Goal: Information Seeking & Learning: Check status

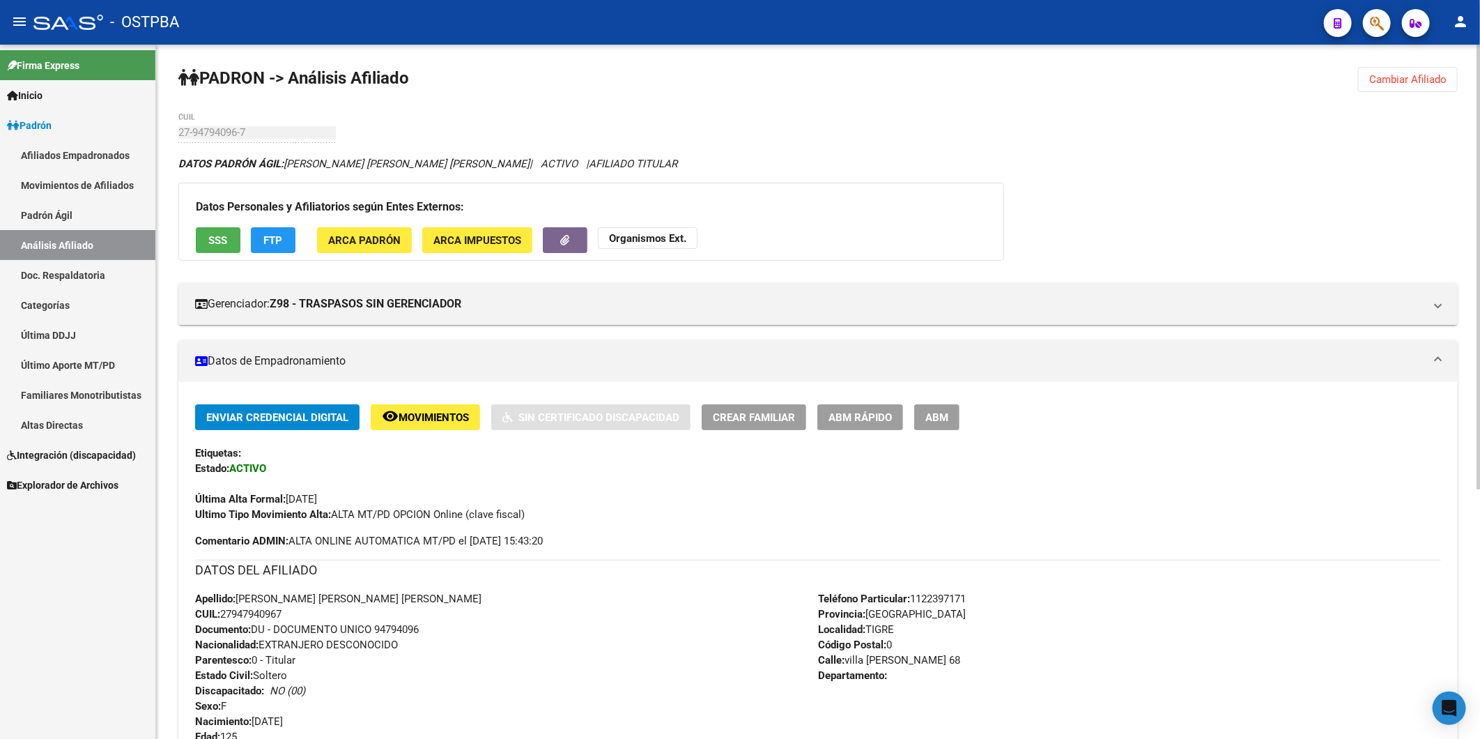
click at [879, 420] on span "ABM Rápido" at bounding box center [860, 417] width 63 height 13
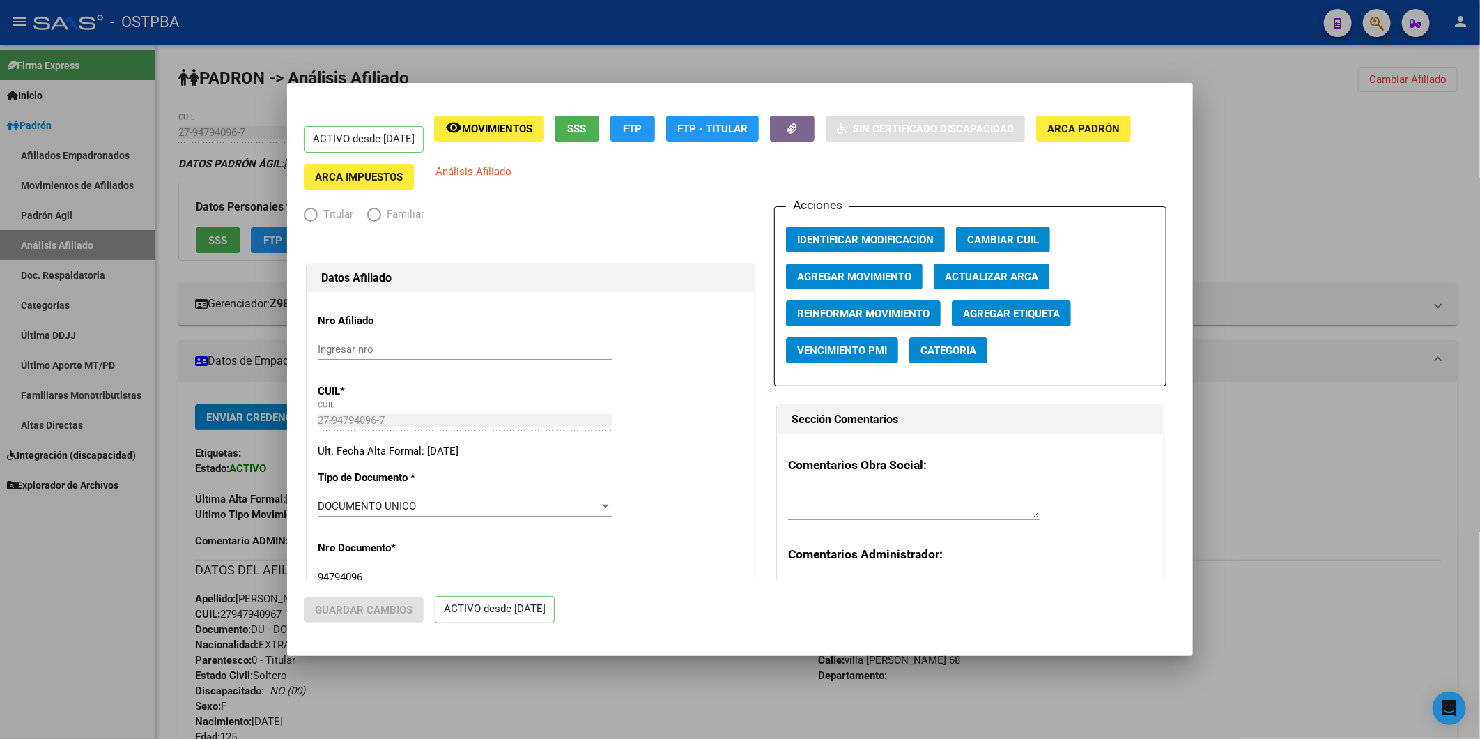
radio input "true"
type input "27-94794096-7"
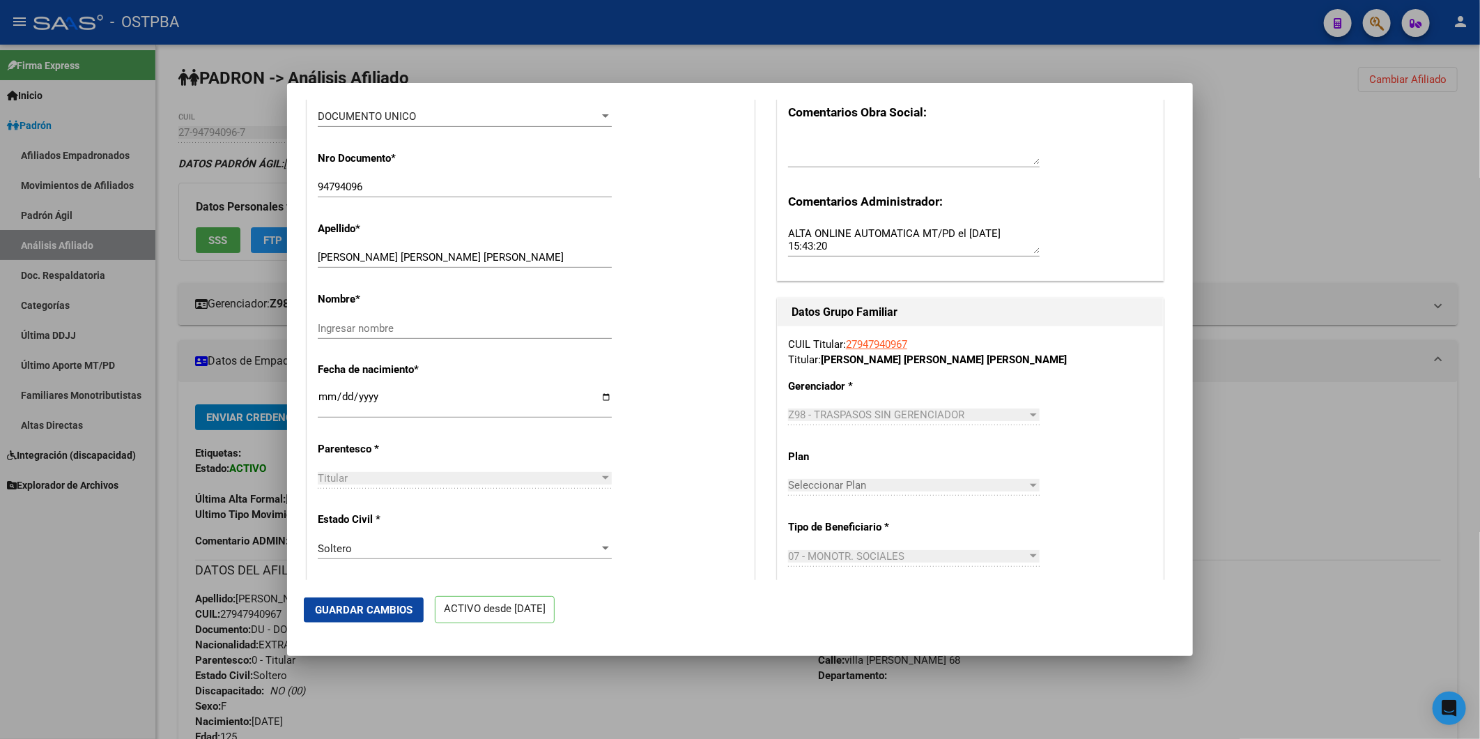
scroll to position [387, 0]
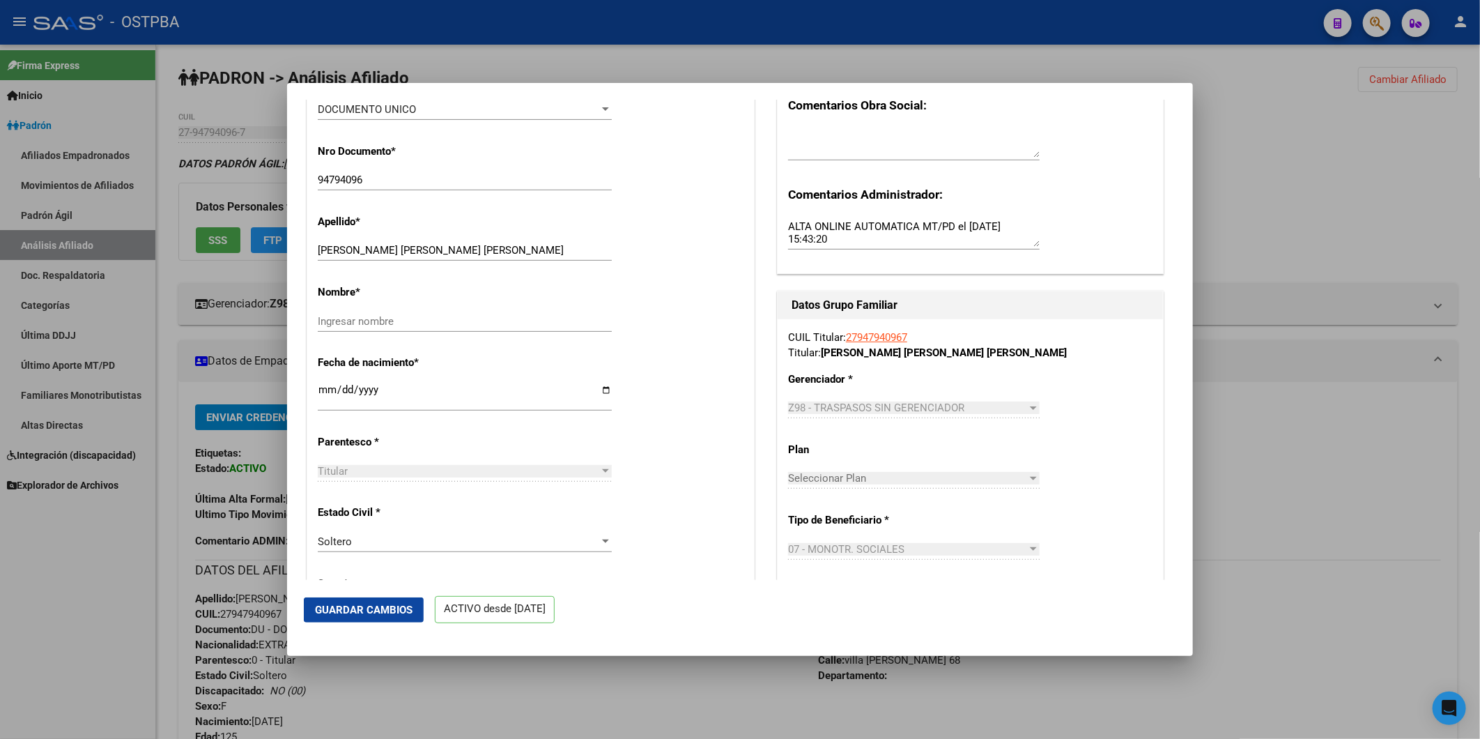
click at [603, 397] on input "1900-01-01" at bounding box center [465, 395] width 294 height 22
click at [371, 401] on input "1900-01-01" at bounding box center [465, 395] width 294 height 22
click at [373, 401] on input "1900-01-01" at bounding box center [465, 395] width 294 height 22
click at [332, 397] on input "1900-01-01" at bounding box center [465, 395] width 294 height 22
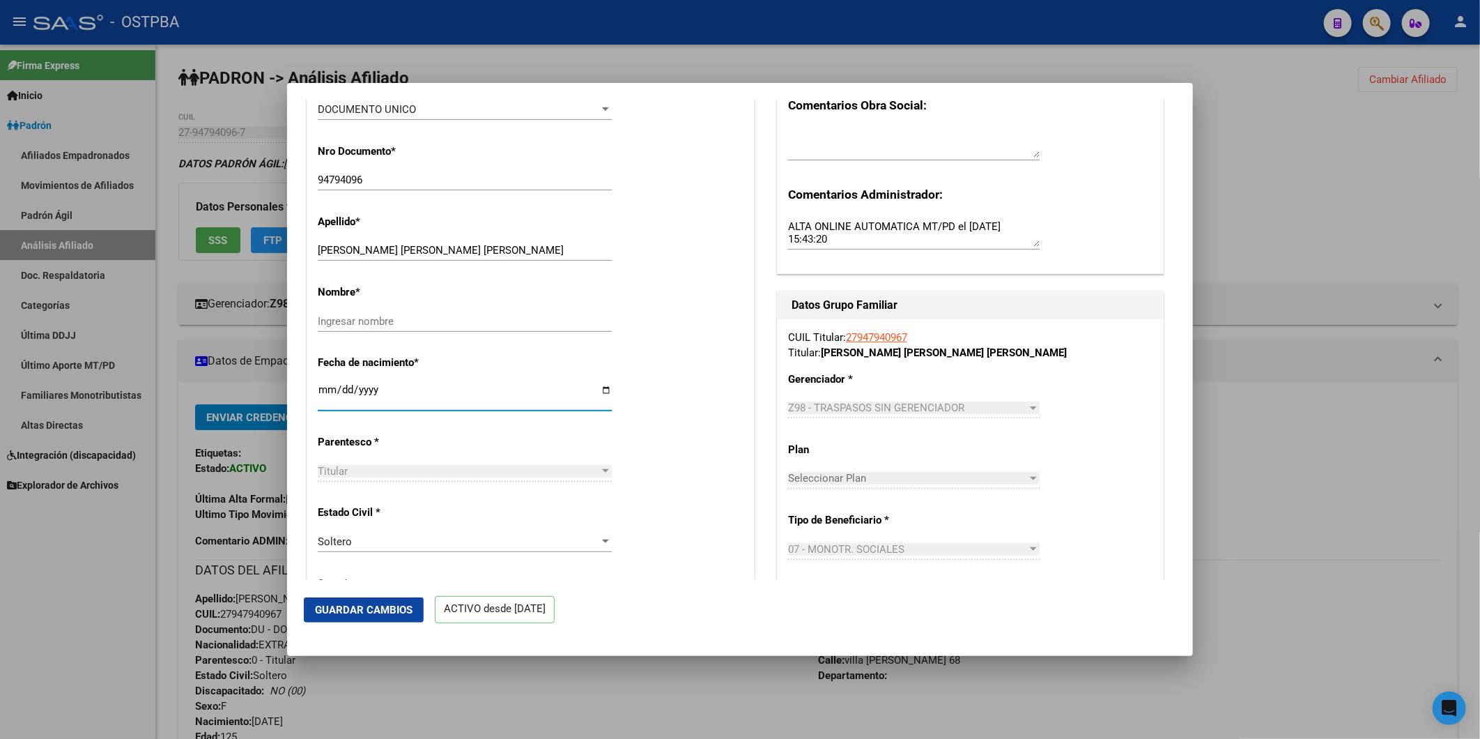
click at [325, 398] on input "1900-01-01" at bounding box center [465, 395] width 294 height 22
type input "1900-01-01"
type input "1982-01-01"
click at [404, 605] on span "Guardar Cambios" at bounding box center [364, 610] width 98 height 13
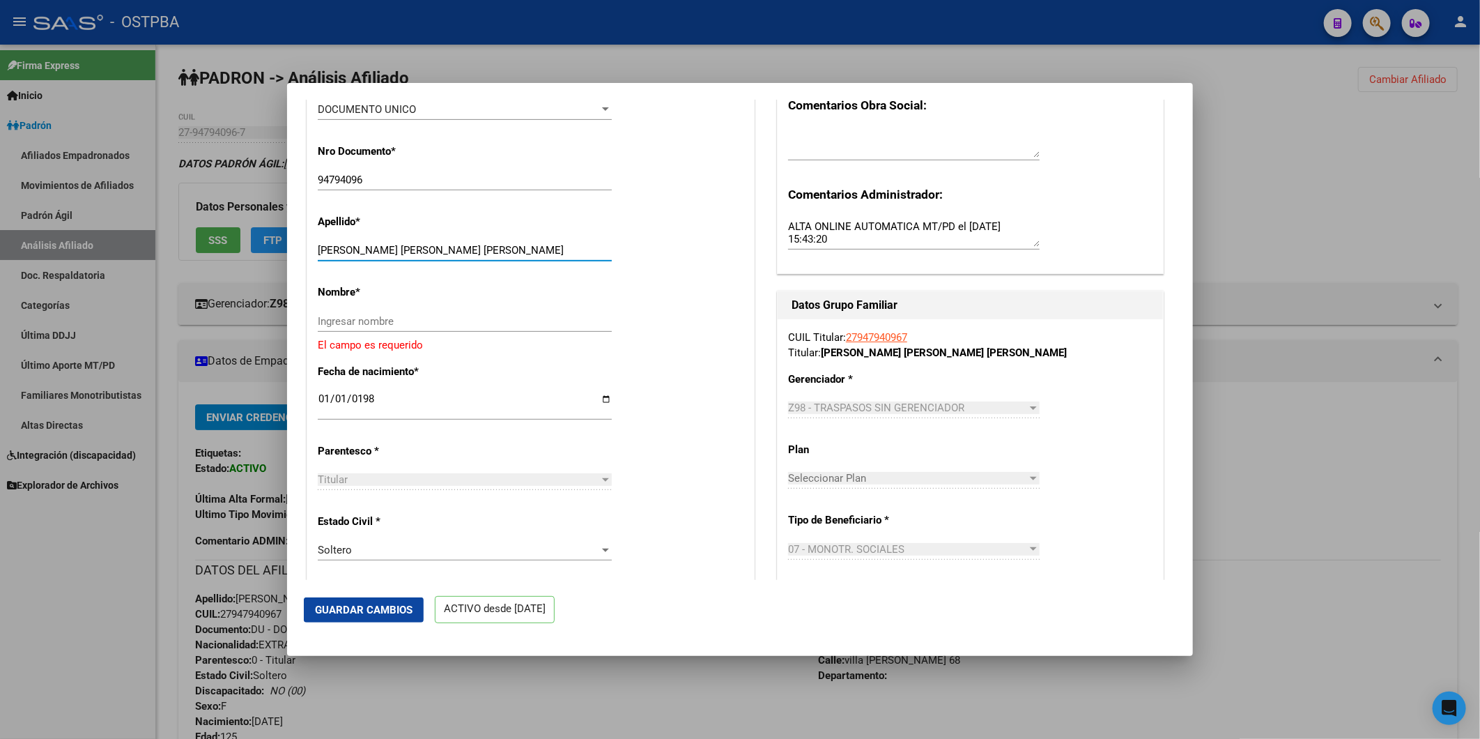
drag, startPoint x: 353, startPoint y: 256, endPoint x: 468, endPoint y: 255, distance: 114.3
click at [470, 255] on input "POMA TORRES RITA ISABEL" at bounding box center [465, 250] width 294 height 13
click at [468, 256] on input "POMA TORRES RITA ISABEL" at bounding box center [465, 250] width 294 height 13
drag, startPoint x: 389, startPoint y: 255, endPoint x: 476, endPoint y: 259, distance: 87.2
click at [476, 256] on input "POMA TORRES RITA ISABEL" at bounding box center [465, 250] width 294 height 13
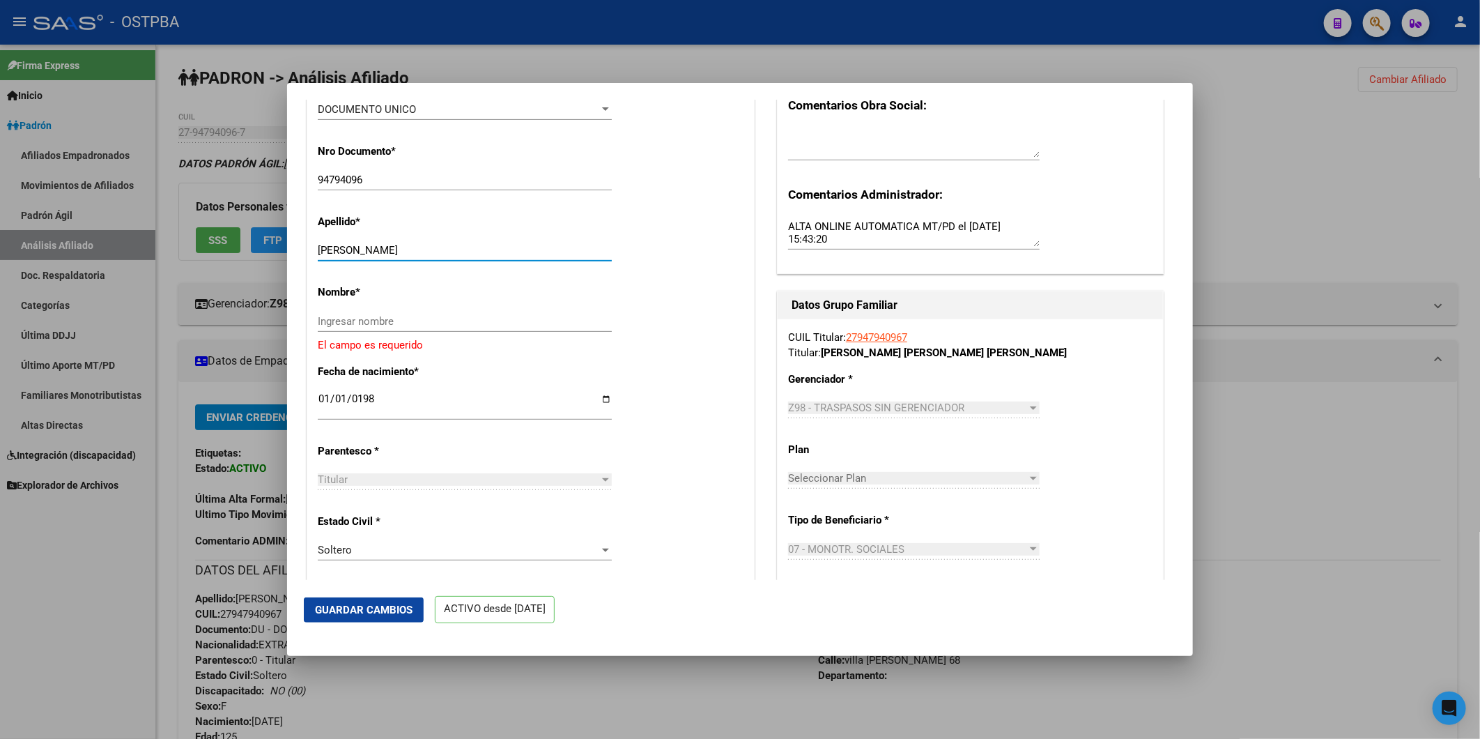
type input "POMA TORRES"
click at [414, 328] on input "Ingresar nombre" at bounding box center [465, 321] width 294 height 13
paste input "RITA ISABEL"
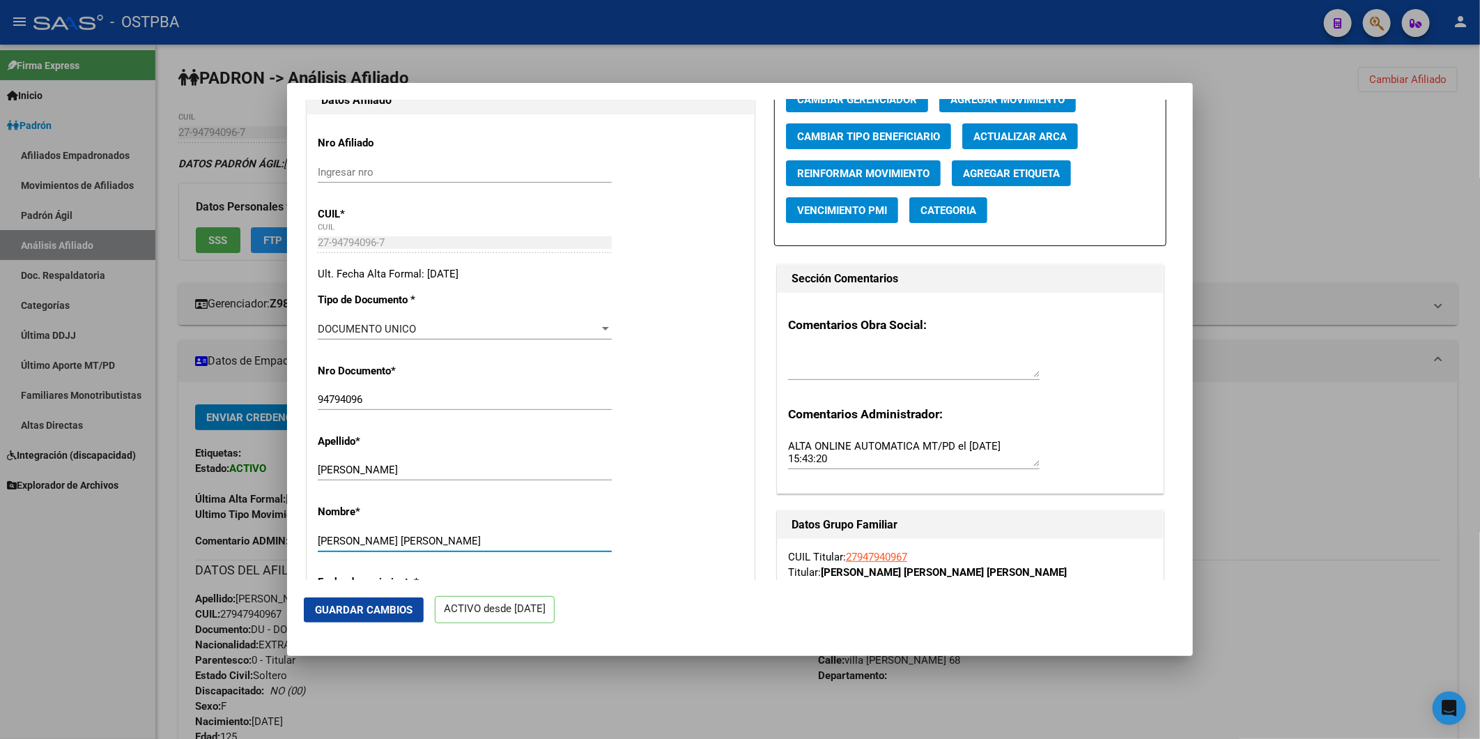
scroll to position [0, 0]
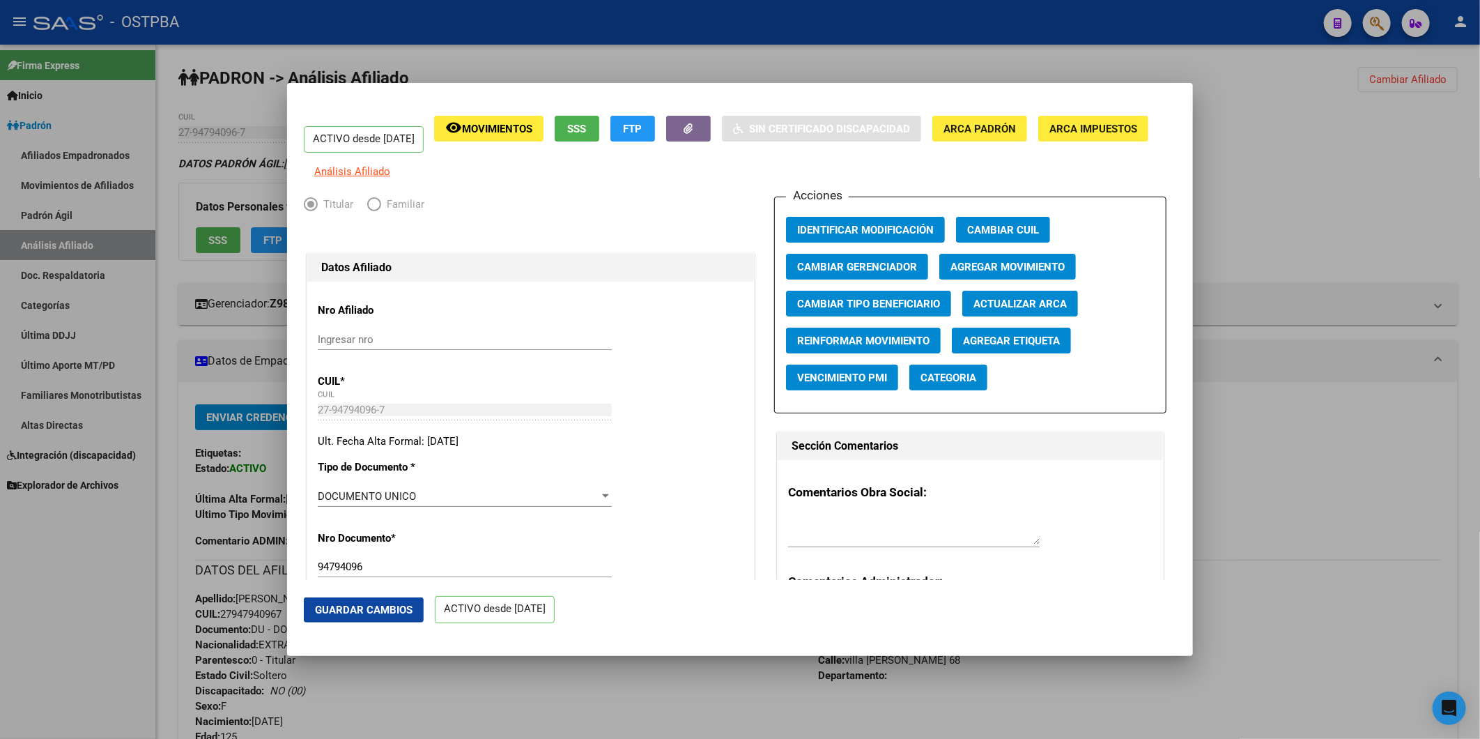
type input "RITA ISABEL"
click at [379, 604] on span "Guardar Cambios" at bounding box center [364, 610] width 98 height 13
click at [1280, 160] on div at bounding box center [740, 369] width 1480 height 739
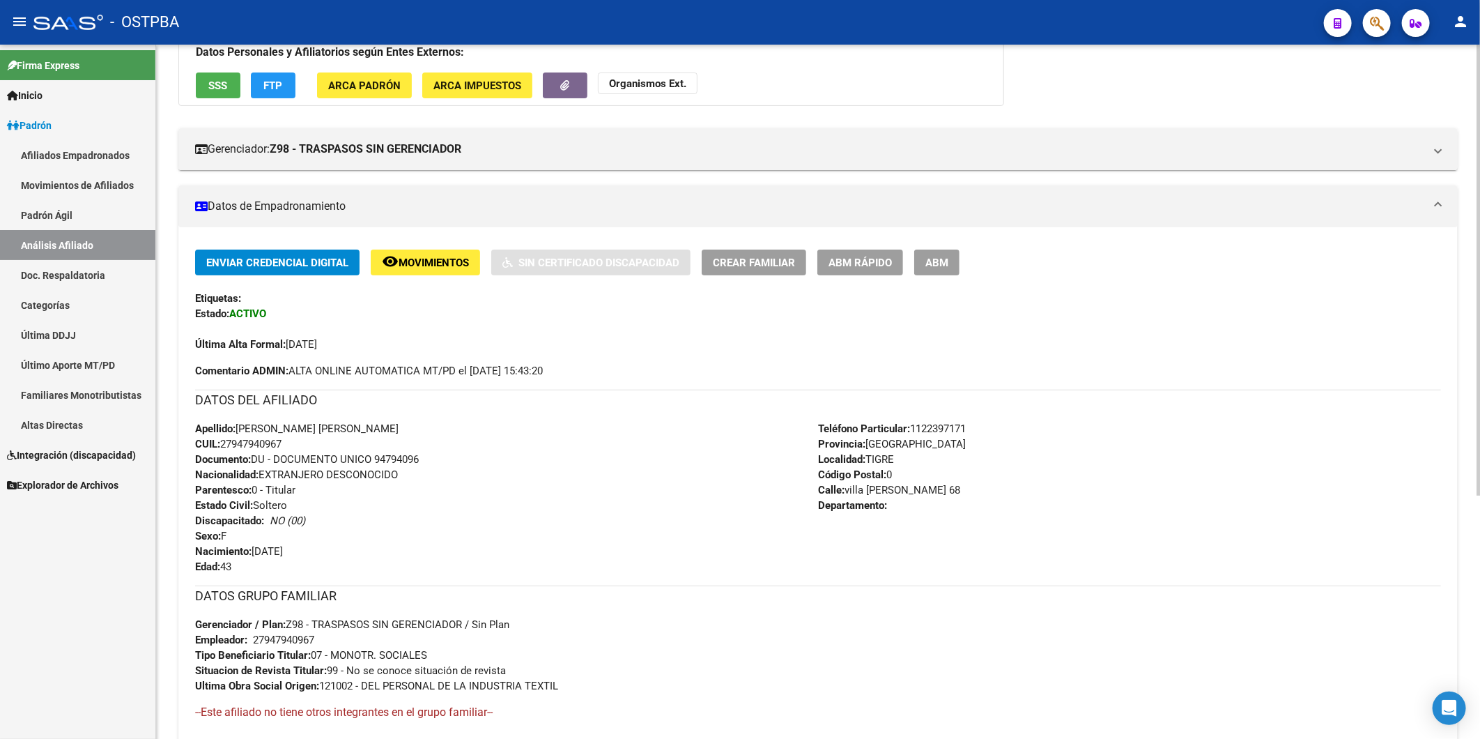
scroll to position [374, 0]
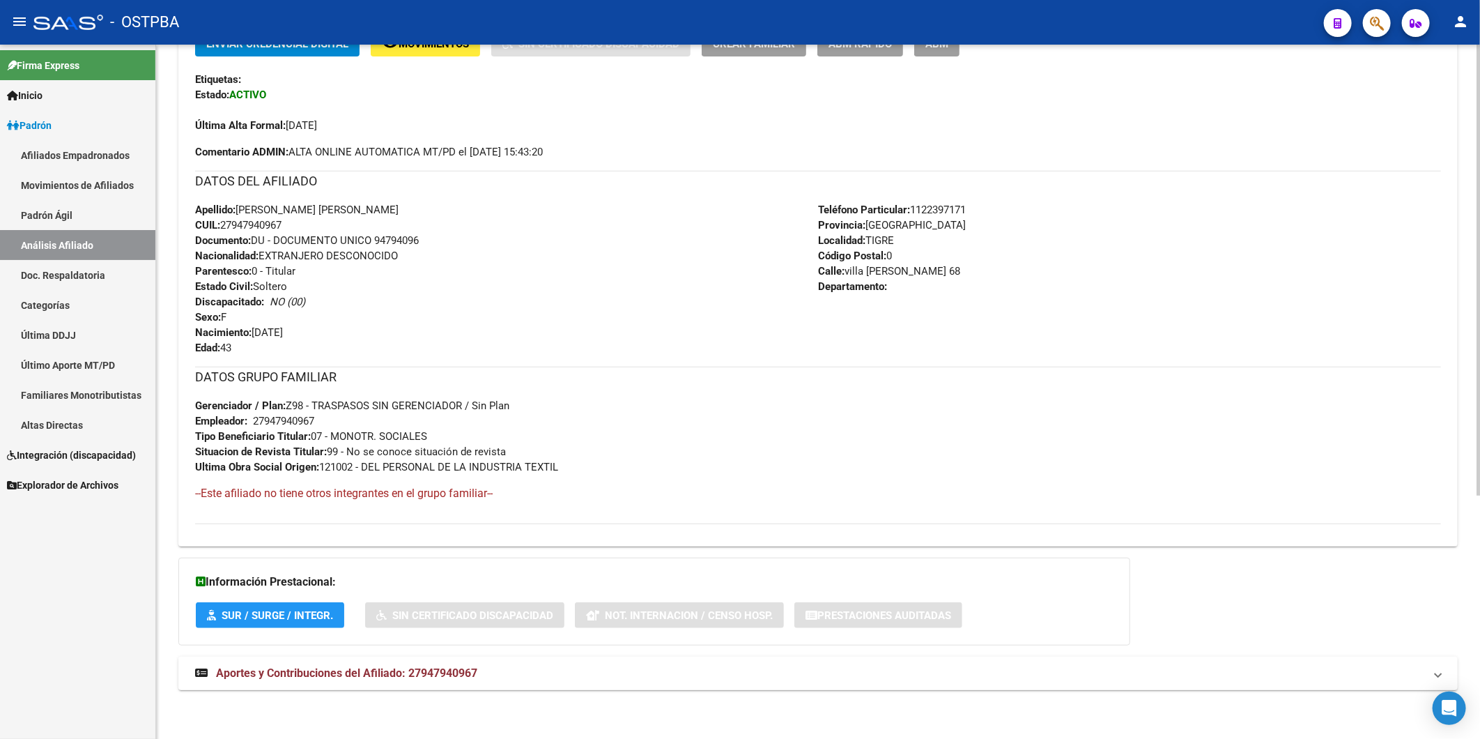
click at [445, 664] on mat-expansion-panel-header "Aportes y Contribuciones del Afiliado: 27947940967" at bounding box center [818, 673] width 1280 height 33
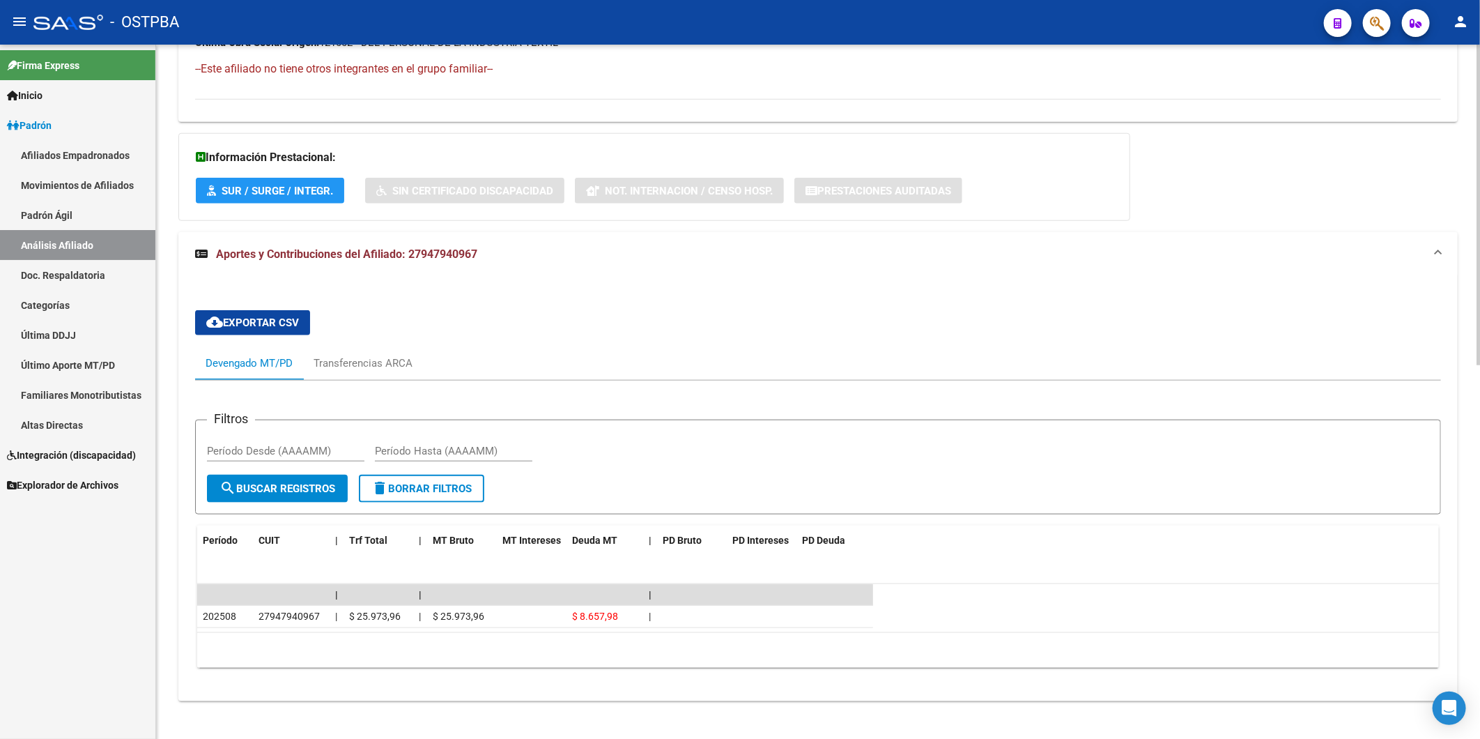
scroll to position [810, 0]
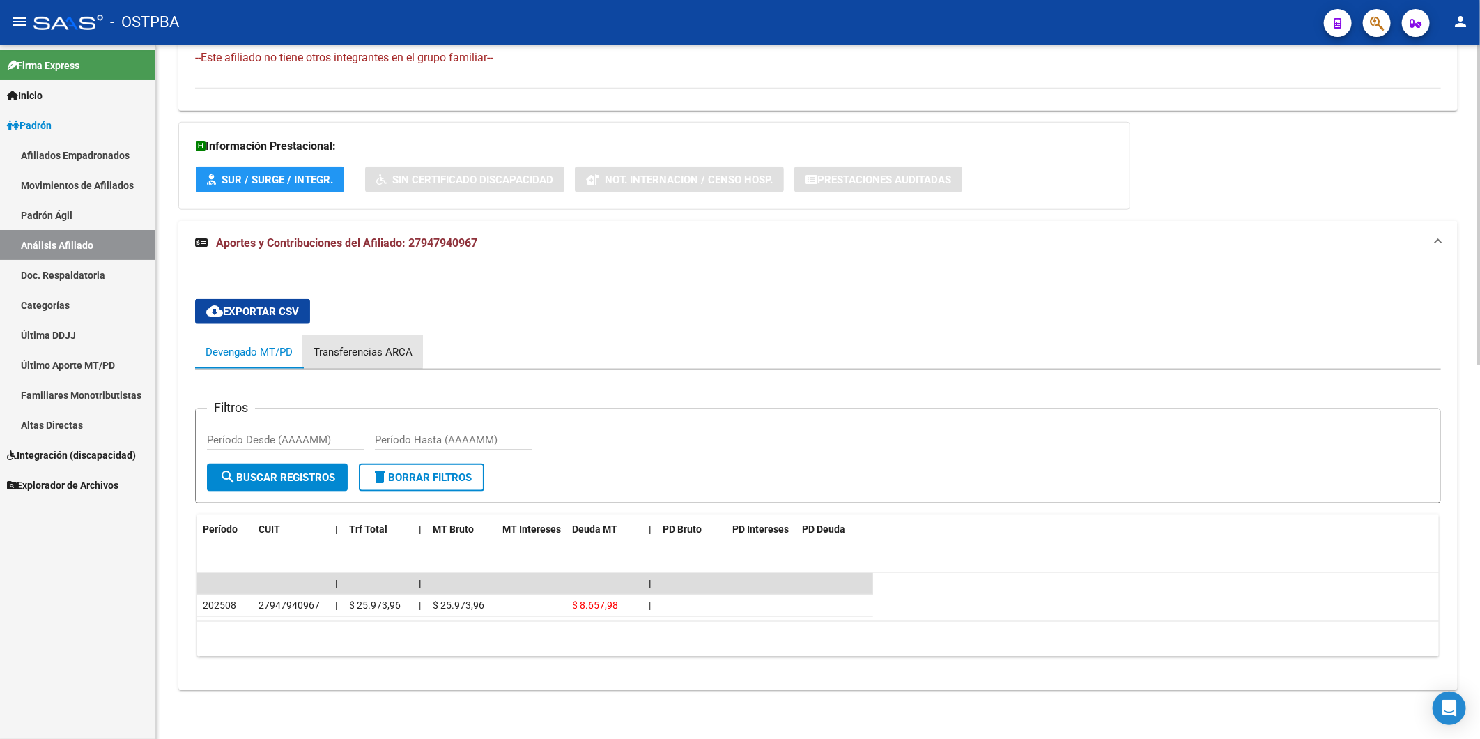
click at [356, 348] on div "Transferencias ARCA" at bounding box center [363, 351] width 99 height 15
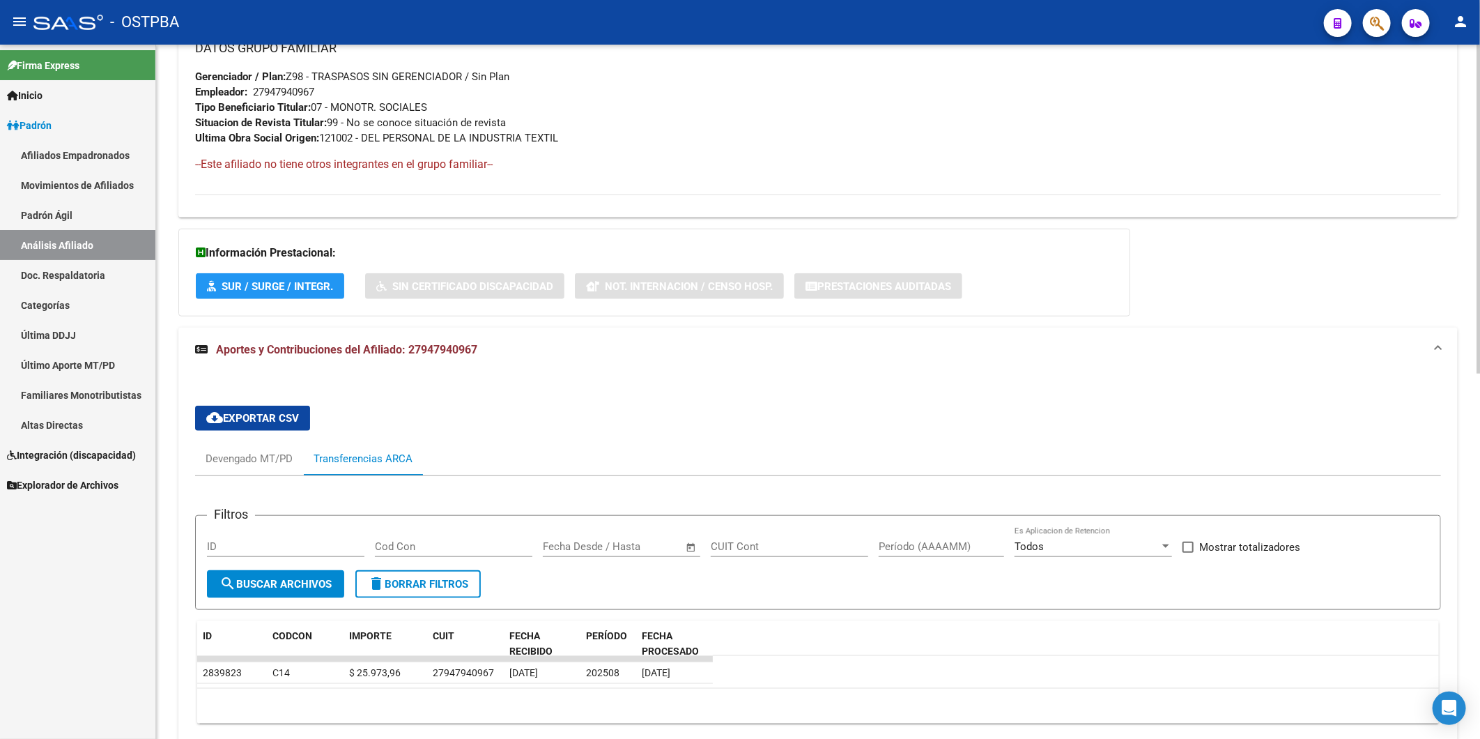
scroll to position [770, 0]
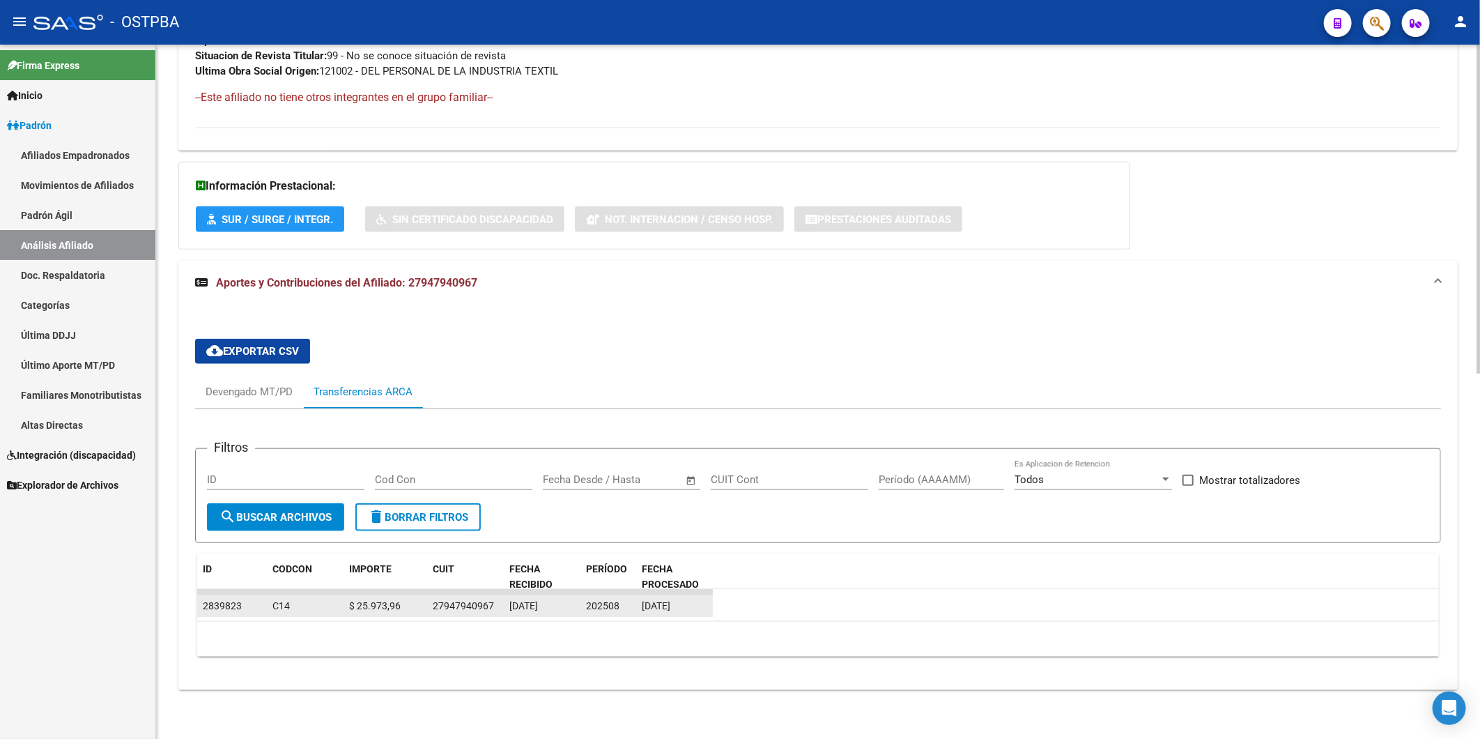
drag, startPoint x: 491, startPoint y: 608, endPoint x: 430, endPoint y: 611, distance: 60.7
click at [430, 611] on datatable-body-cell "27947940967" at bounding box center [465, 606] width 77 height 22
copy div "27947940967"
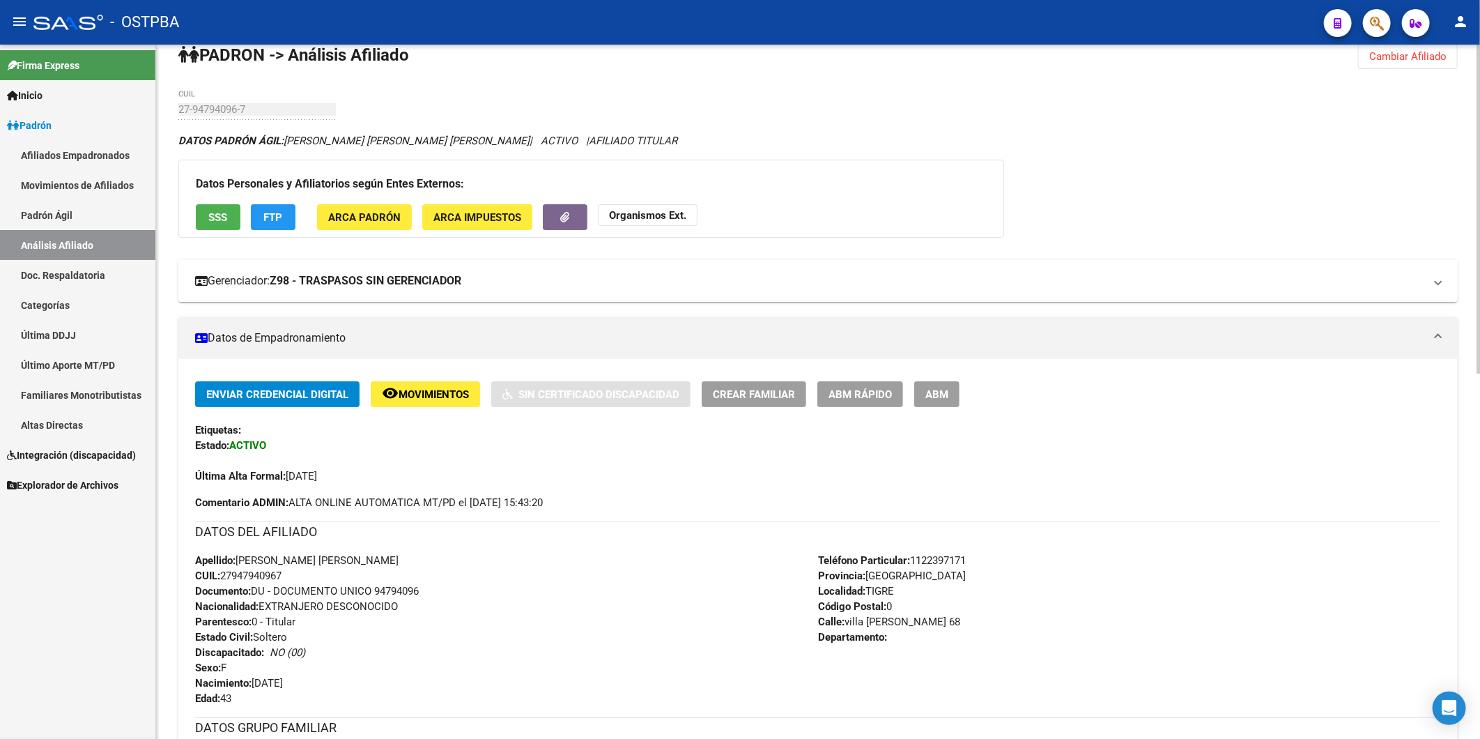
scroll to position [0, 0]
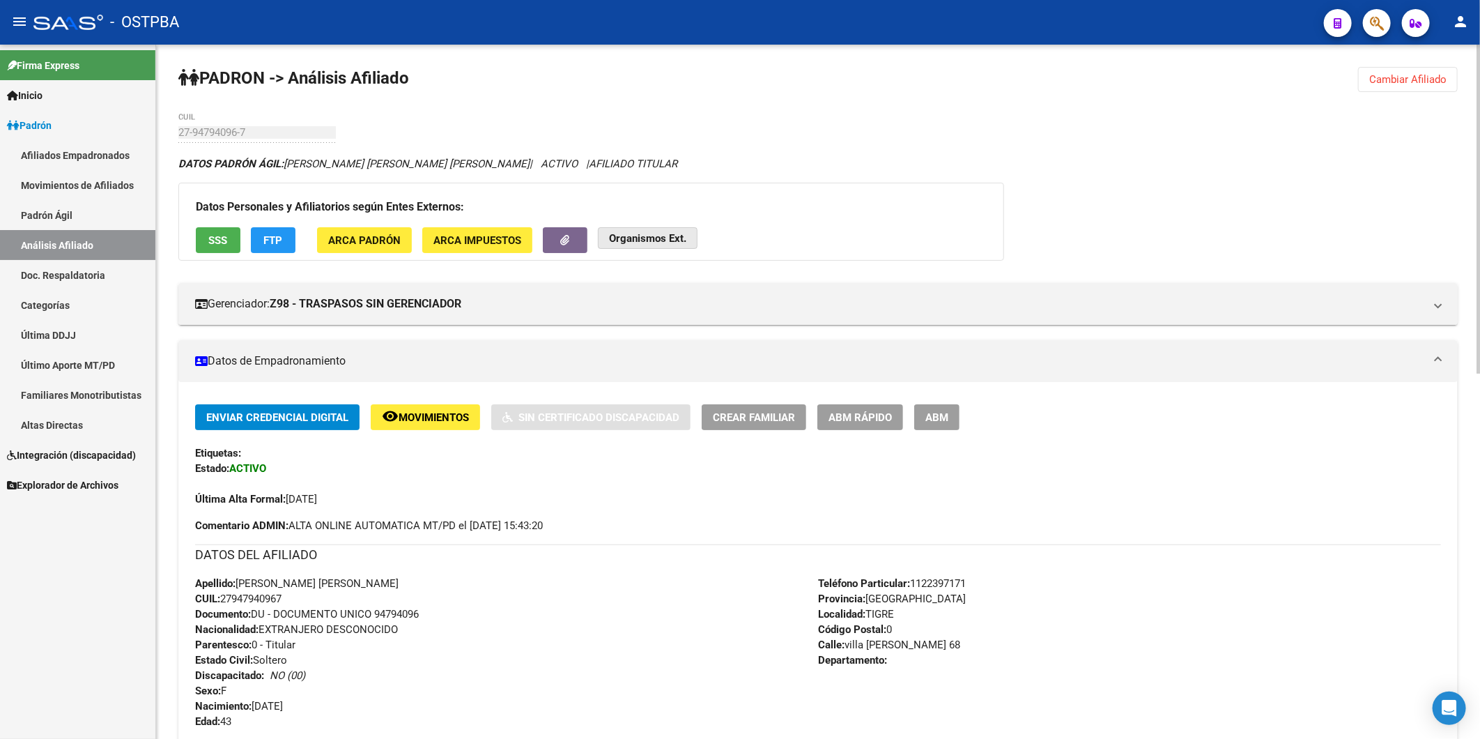
click at [676, 240] on strong "Organismos Ext." at bounding box center [647, 238] width 77 height 13
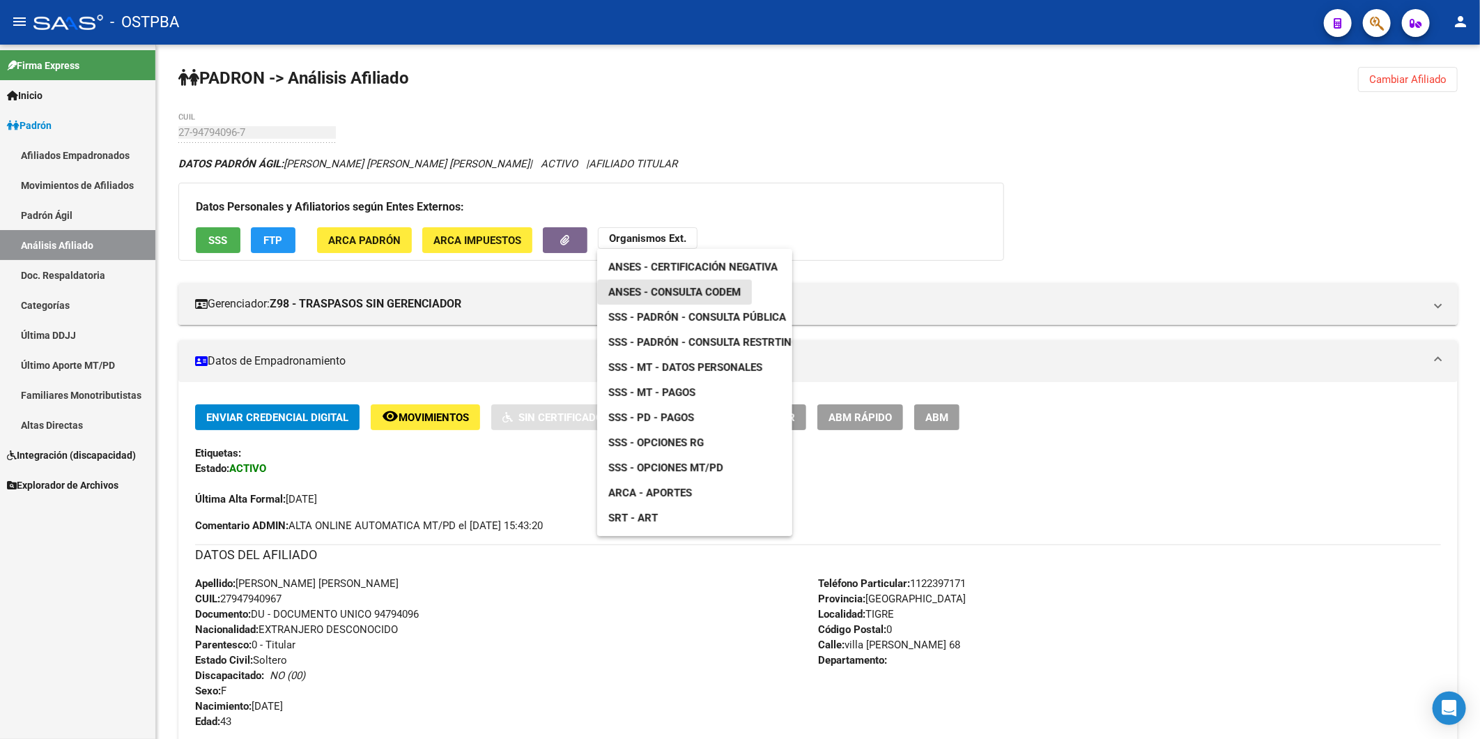
click at [718, 293] on span "ANSES - Consulta CODEM" at bounding box center [674, 292] width 132 height 13
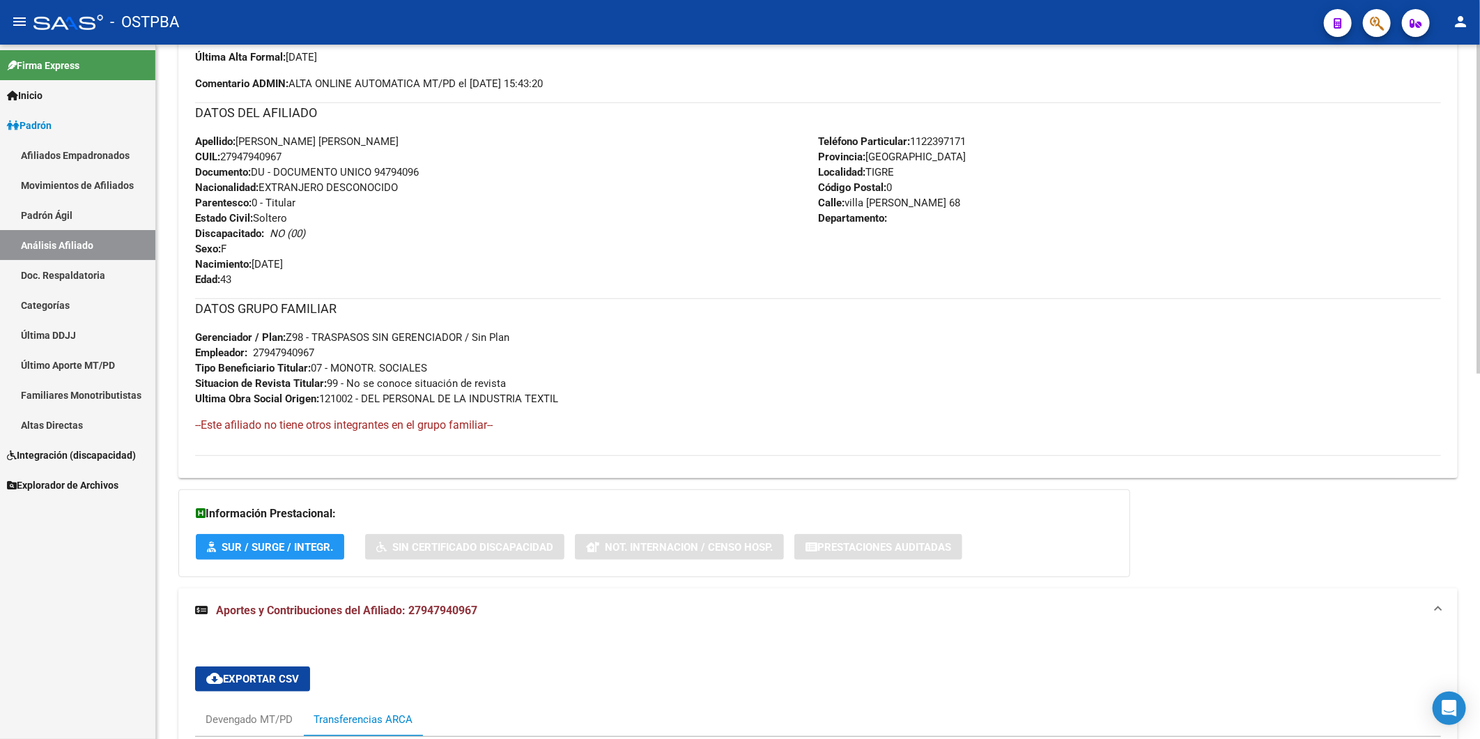
scroll to position [770, 0]
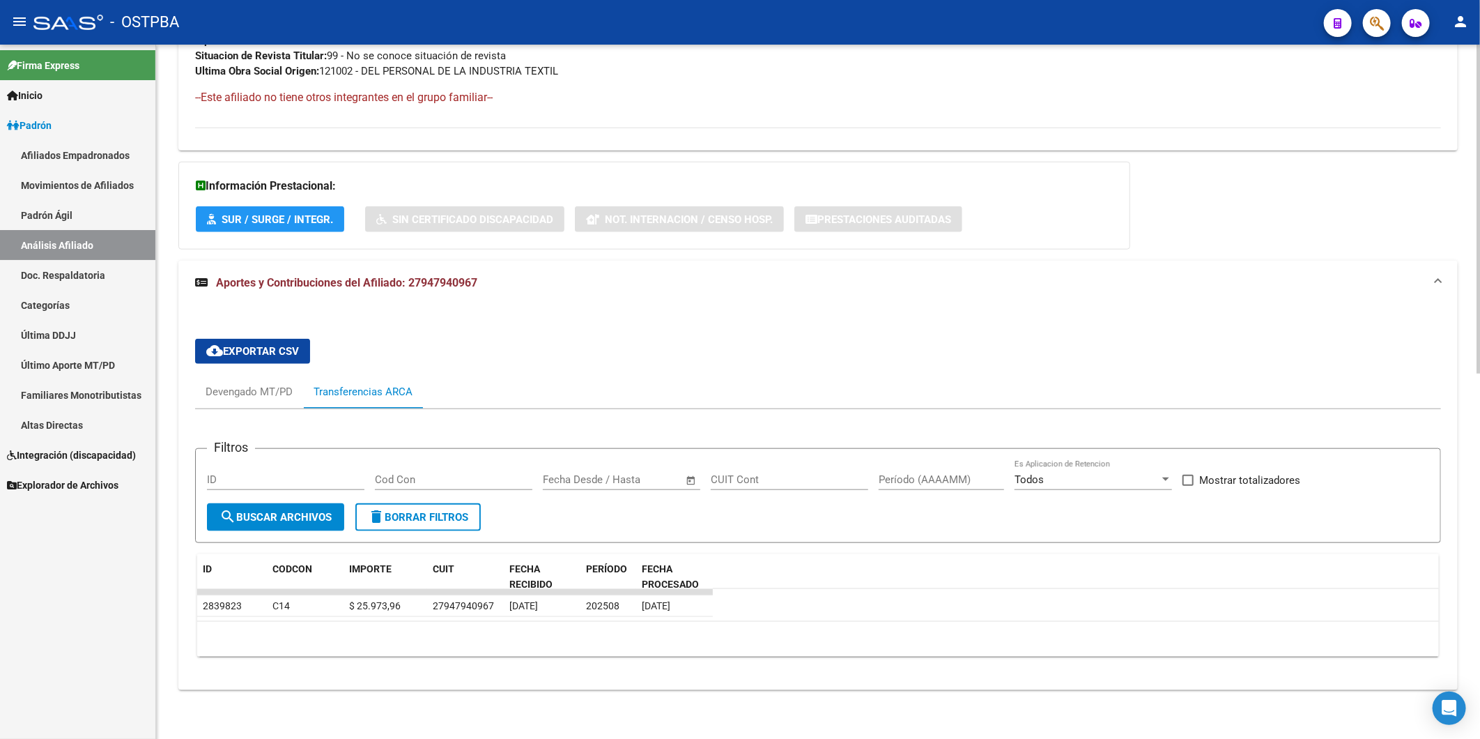
click at [622, 332] on div "cloud_download Exportar CSV Devengado MT/PD Transferencias ARCA Filtros ID Cod …" at bounding box center [818, 498] width 1246 height 341
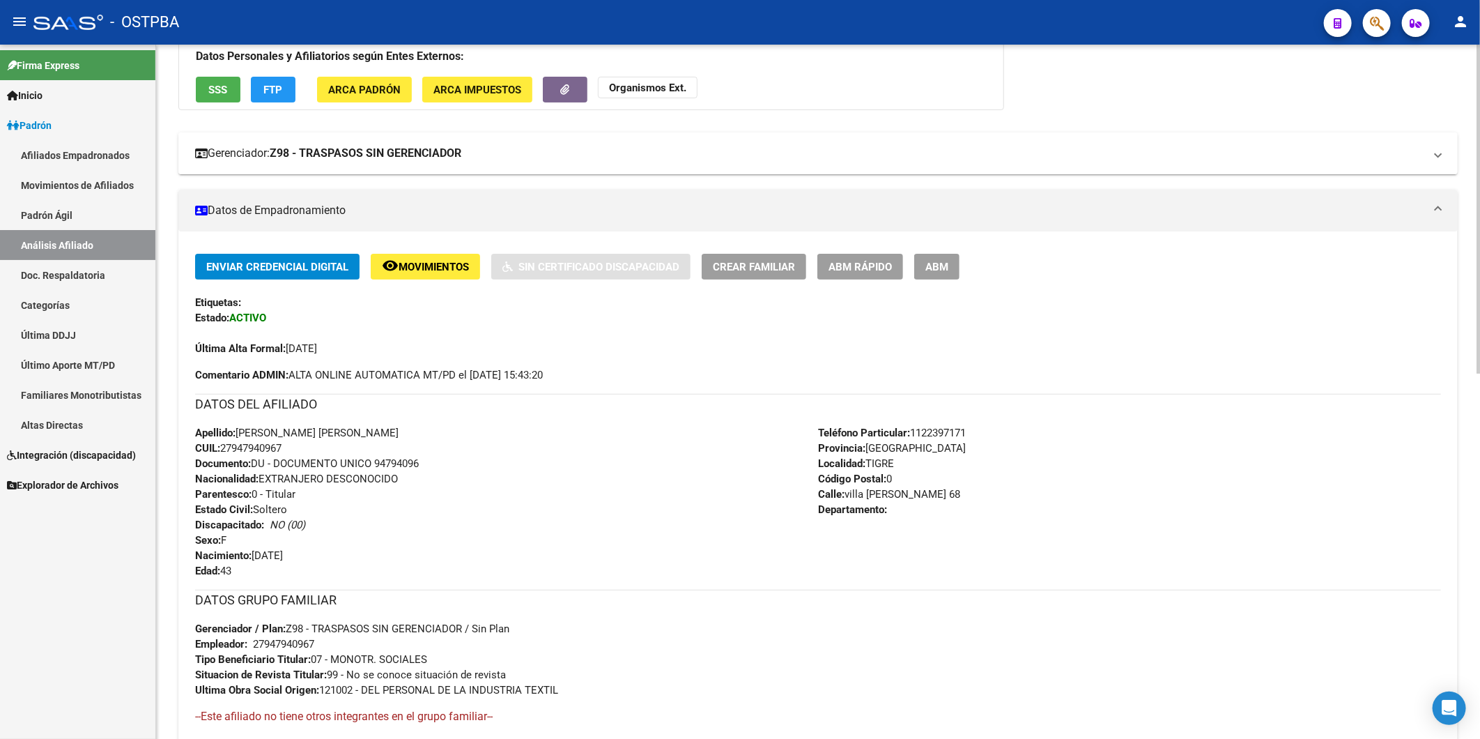
scroll to position [0, 0]
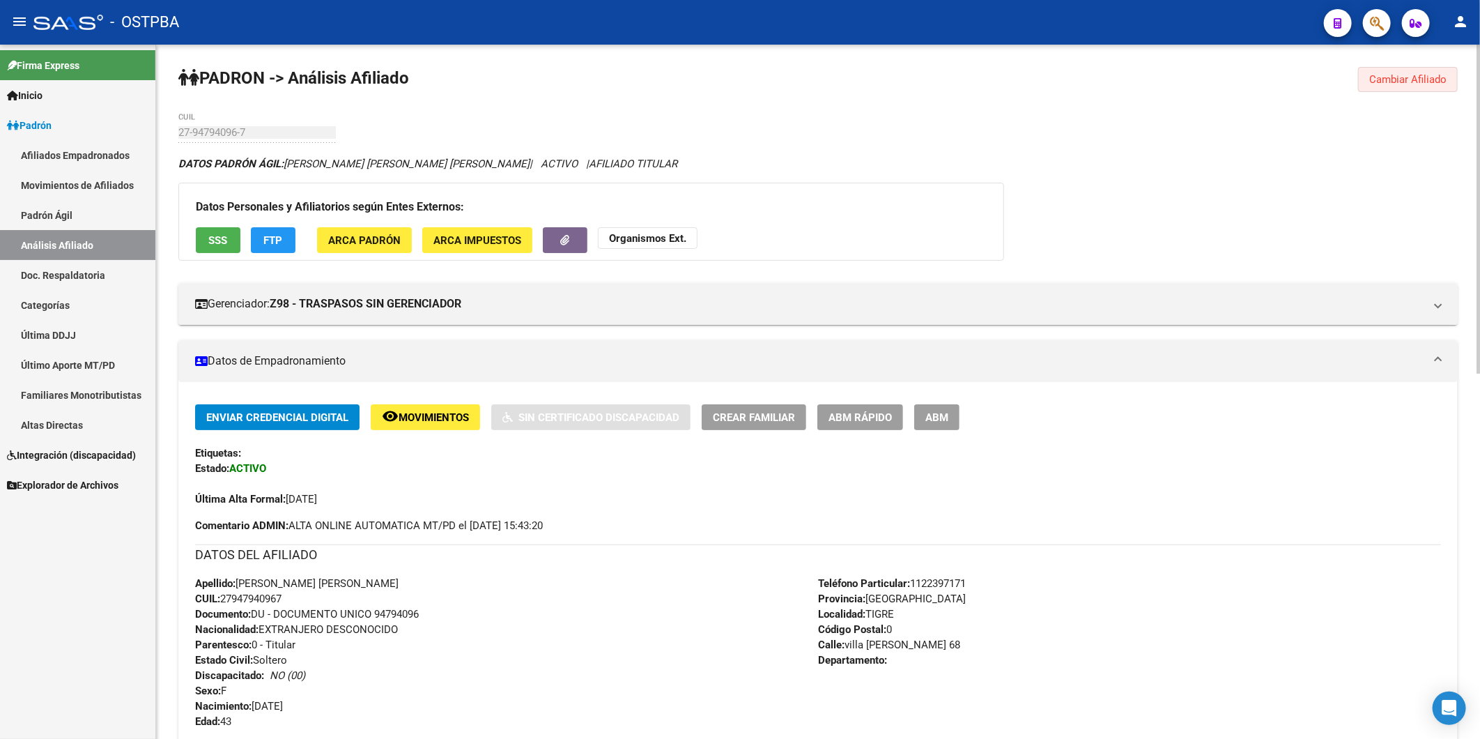
click at [1395, 75] on span "Cambiar Afiliado" at bounding box center [1408, 79] width 77 height 13
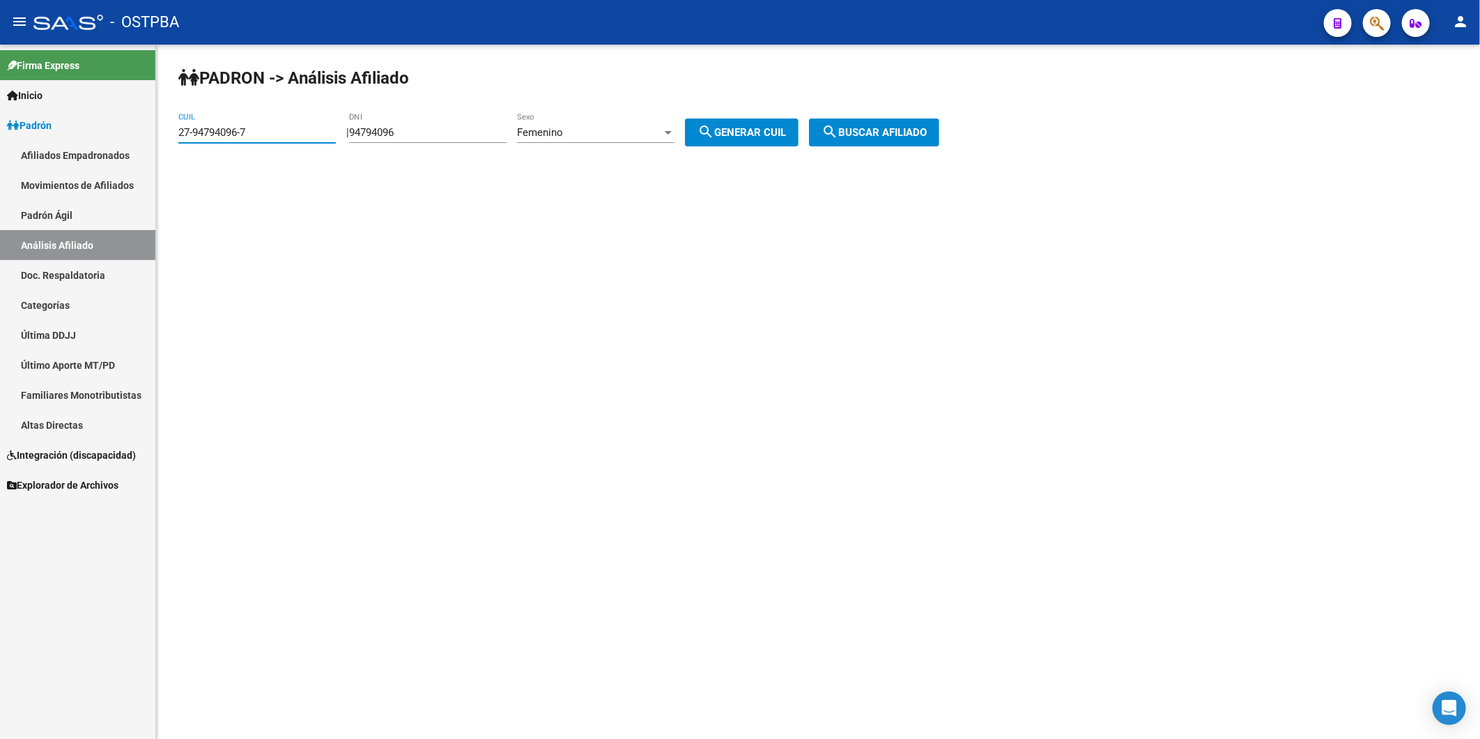
drag, startPoint x: 277, startPoint y: 134, endPoint x: 153, endPoint y: 140, distance: 123.5
click at [153, 140] on mat-sidenav-container "Firma Express Inicio Instructivos Contacto OS Padrón Afiliados Empadronados Mov…" at bounding box center [740, 392] width 1480 height 694
drag, startPoint x: 449, startPoint y: 135, endPoint x: 353, endPoint y: 140, distance: 95.6
click at [357, 142] on div "PADRON -> Análisis Afiliado CUIL | 94794096 DNI Femenino Sexo search Generar CU…" at bounding box center [818, 118] width 1324 height 146
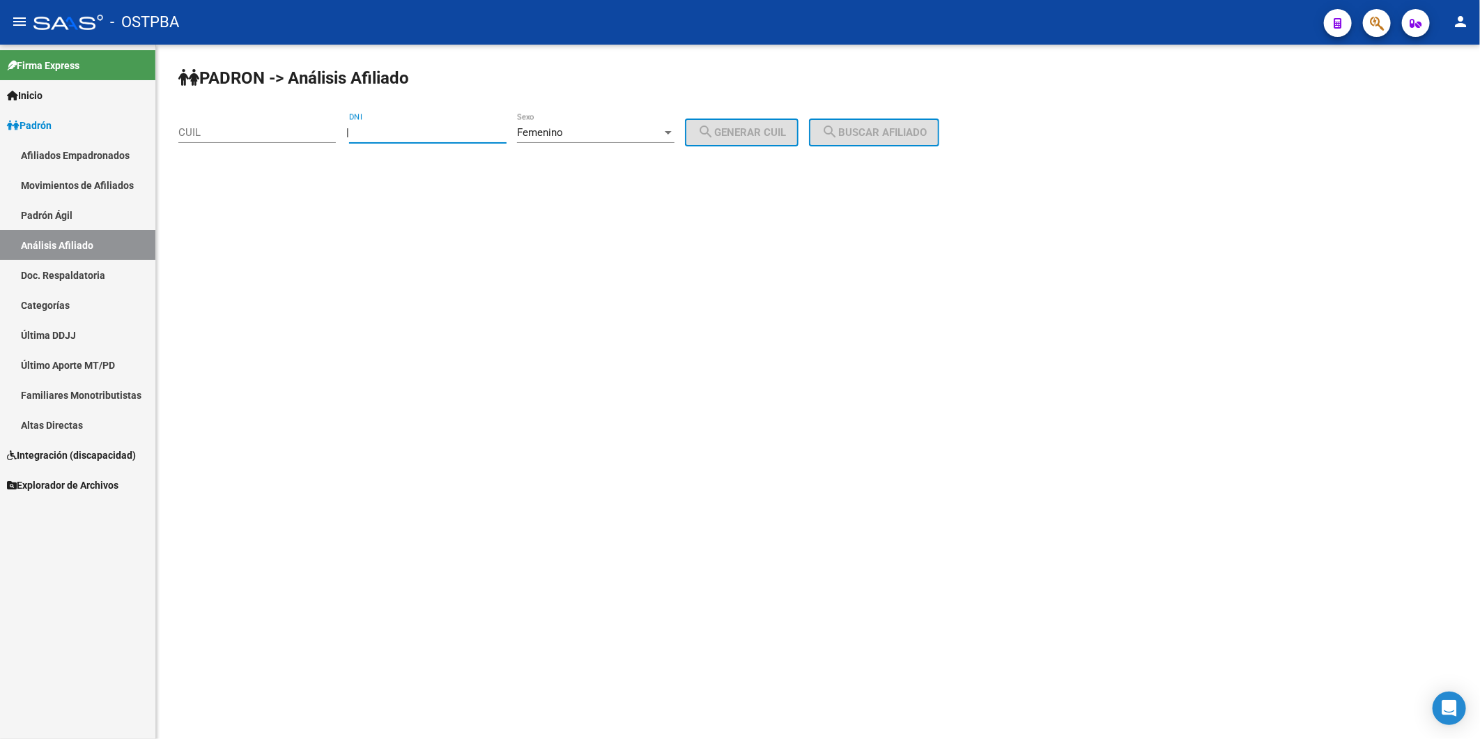
paste input "31198283"
type input "31198283"
click at [779, 136] on span "search Generar CUIL" at bounding box center [742, 132] width 89 height 13
type input "23-31198283-4"
drag, startPoint x: 911, startPoint y: 133, endPoint x: 845, endPoint y: 130, distance: 65.6
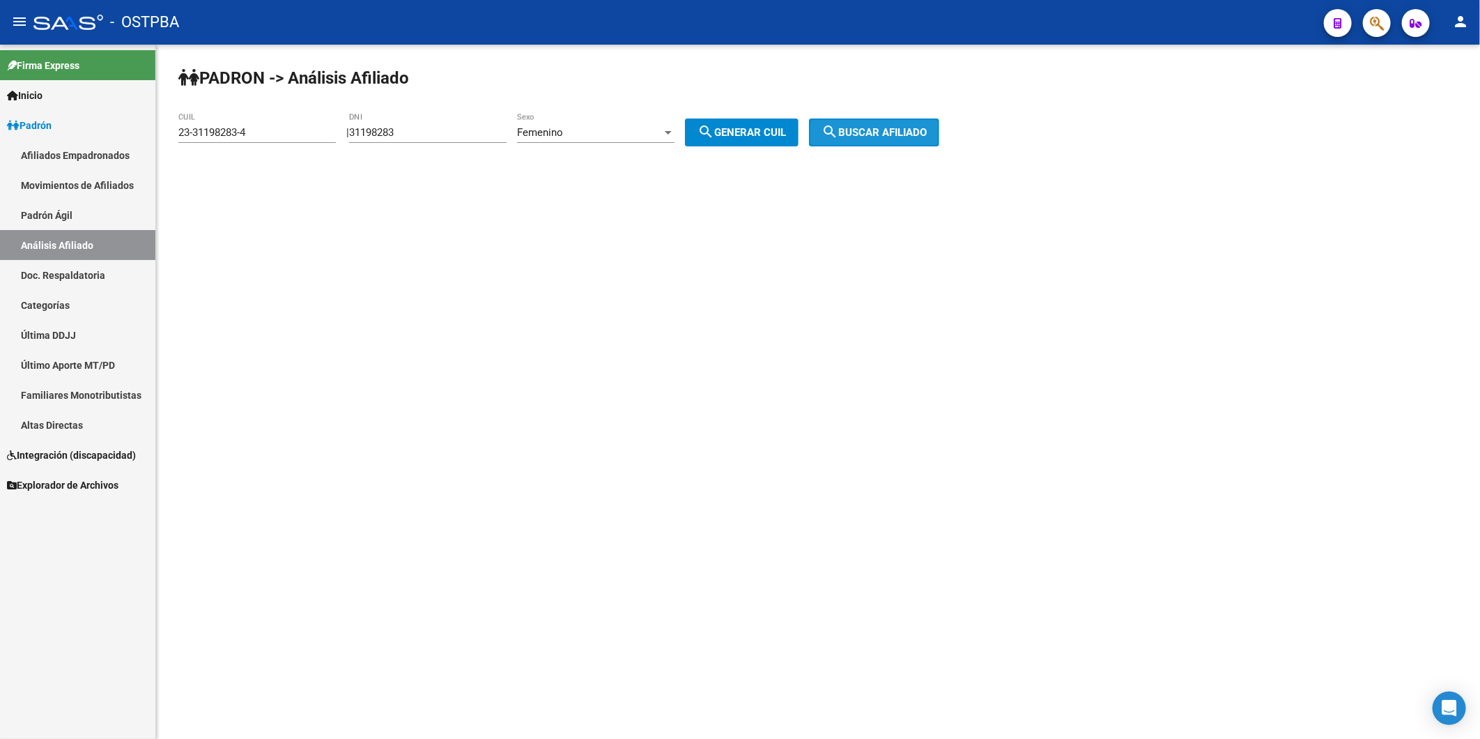
click at [911, 129] on span "search Buscar afiliado" at bounding box center [874, 132] width 105 height 13
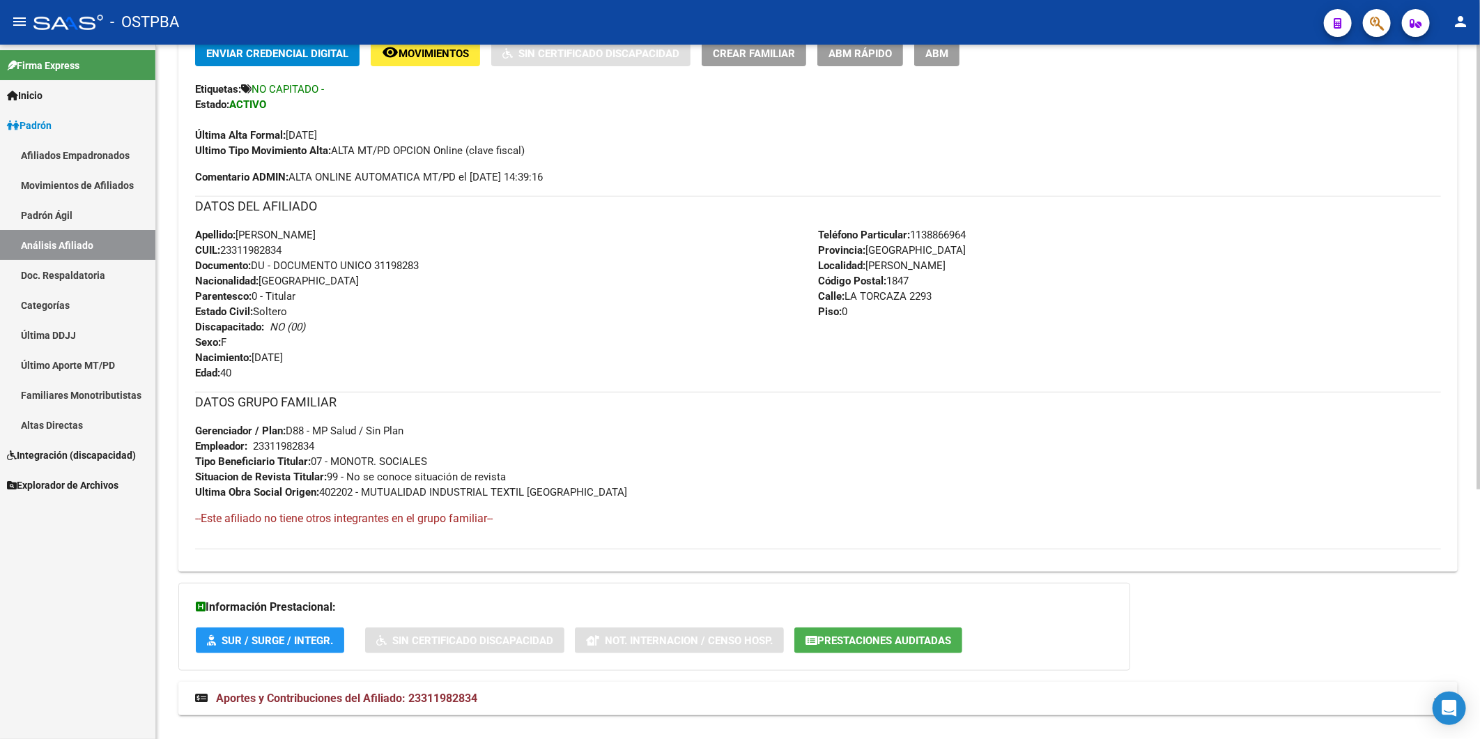
scroll to position [390, 0]
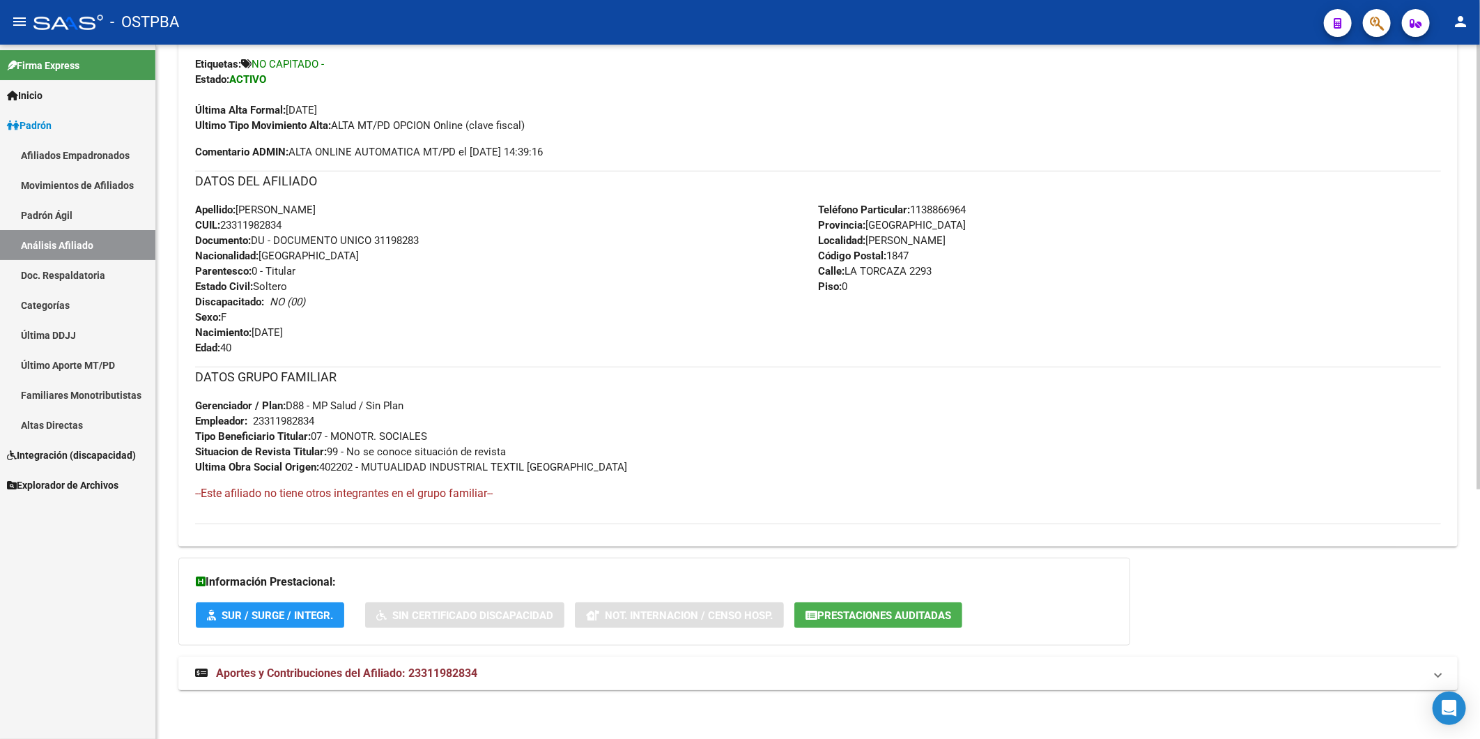
click at [461, 666] on span "Aportes y Contribuciones del Afiliado: 23311982834" at bounding box center [346, 672] width 261 height 13
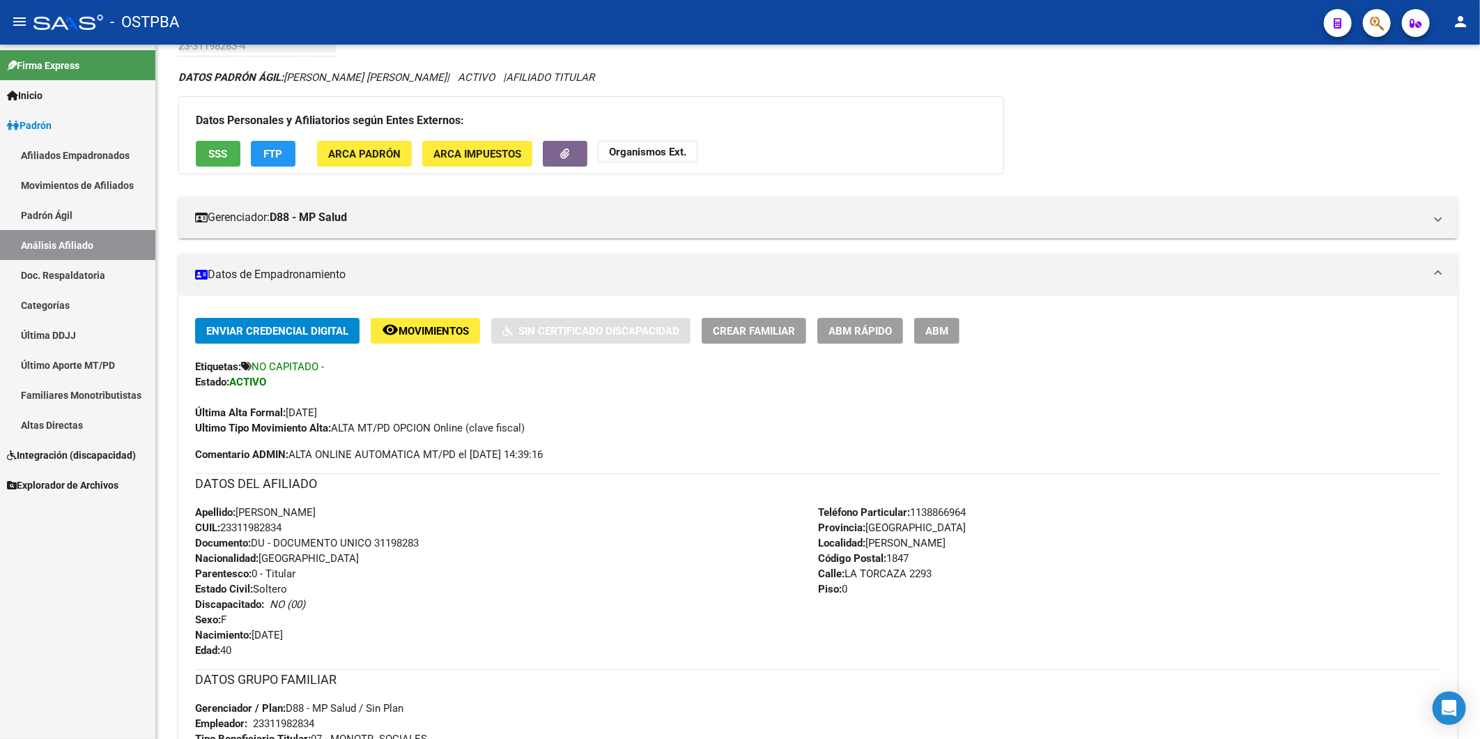
scroll to position [0, 0]
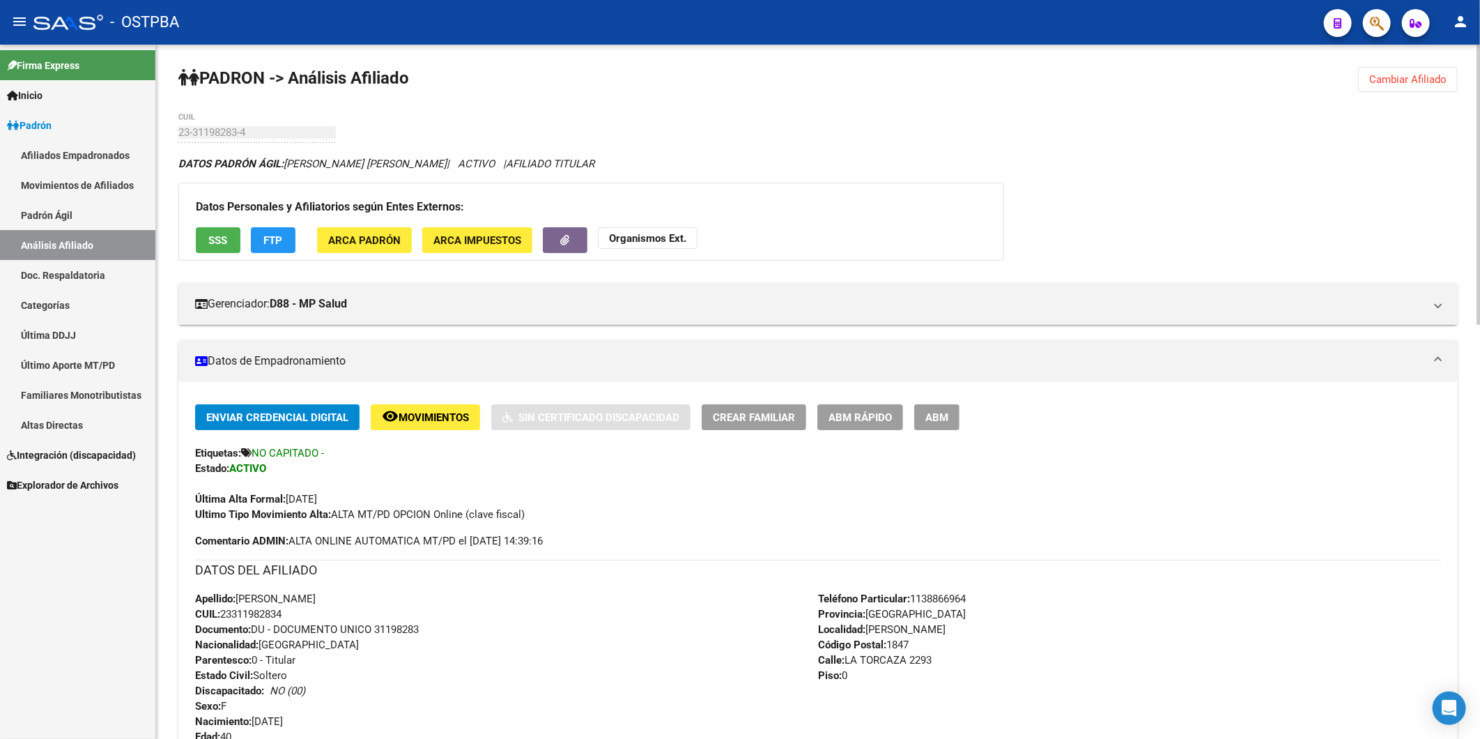
click at [1420, 84] on span "Cambiar Afiliado" at bounding box center [1408, 79] width 77 height 13
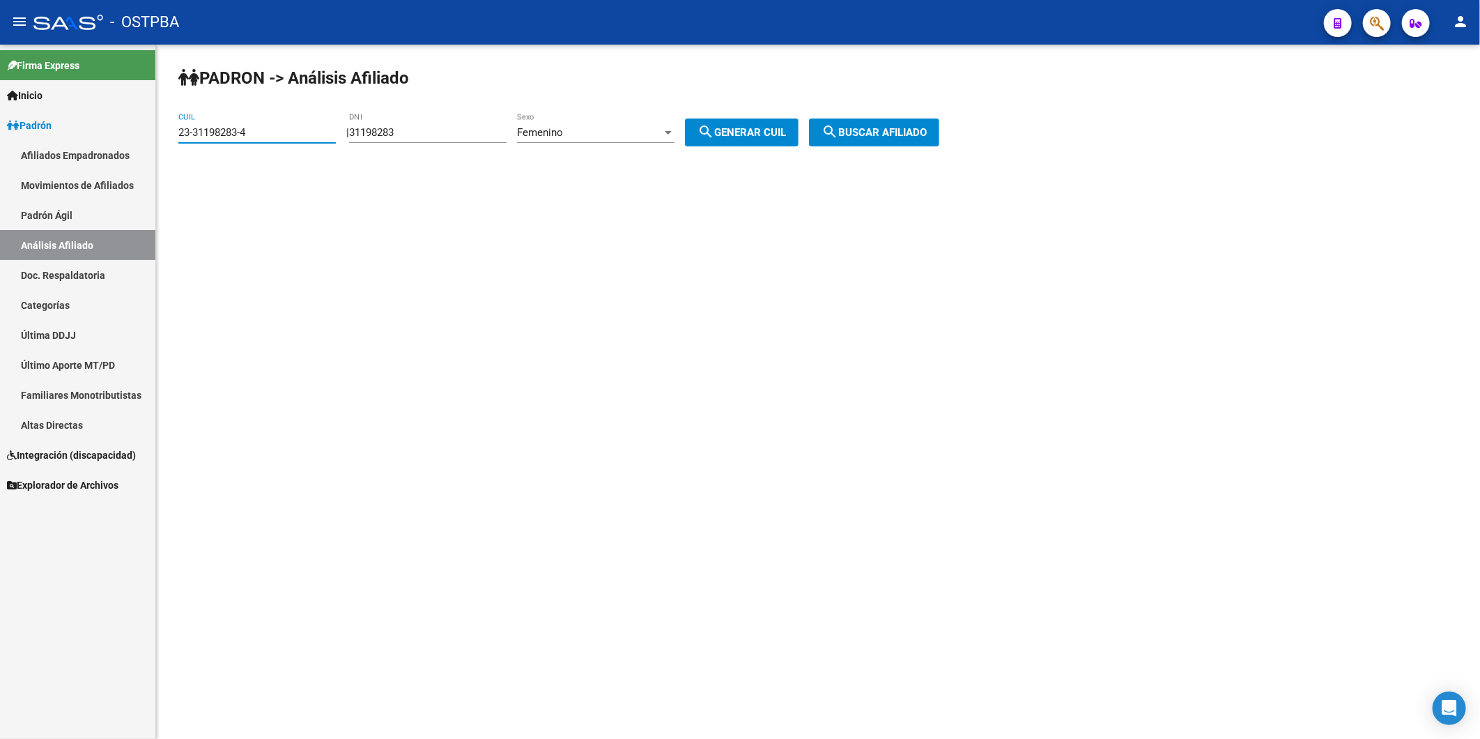
drag, startPoint x: 316, startPoint y: 136, endPoint x: 151, endPoint y: 141, distance: 164.6
click at [153, 141] on mat-sidenav-container "Firma Express Inicio Instructivos Contacto OS Padrón Afiliados Empadronados Mov…" at bounding box center [740, 392] width 1480 height 694
type input "27-94794096-7"
click at [927, 130] on span "search Buscar afiliado" at bounding box center [874, 132] width 105 height 13
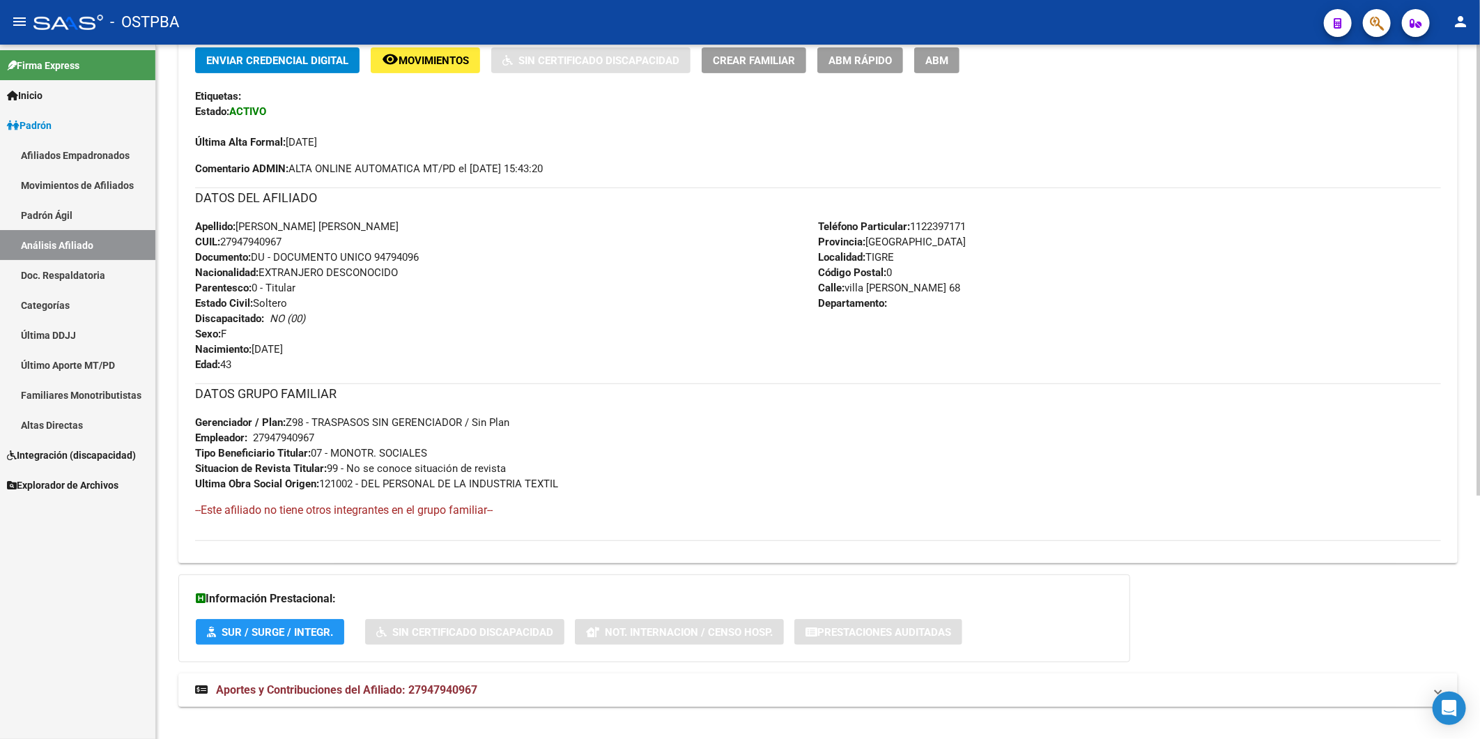
scroll to position [374, 0]
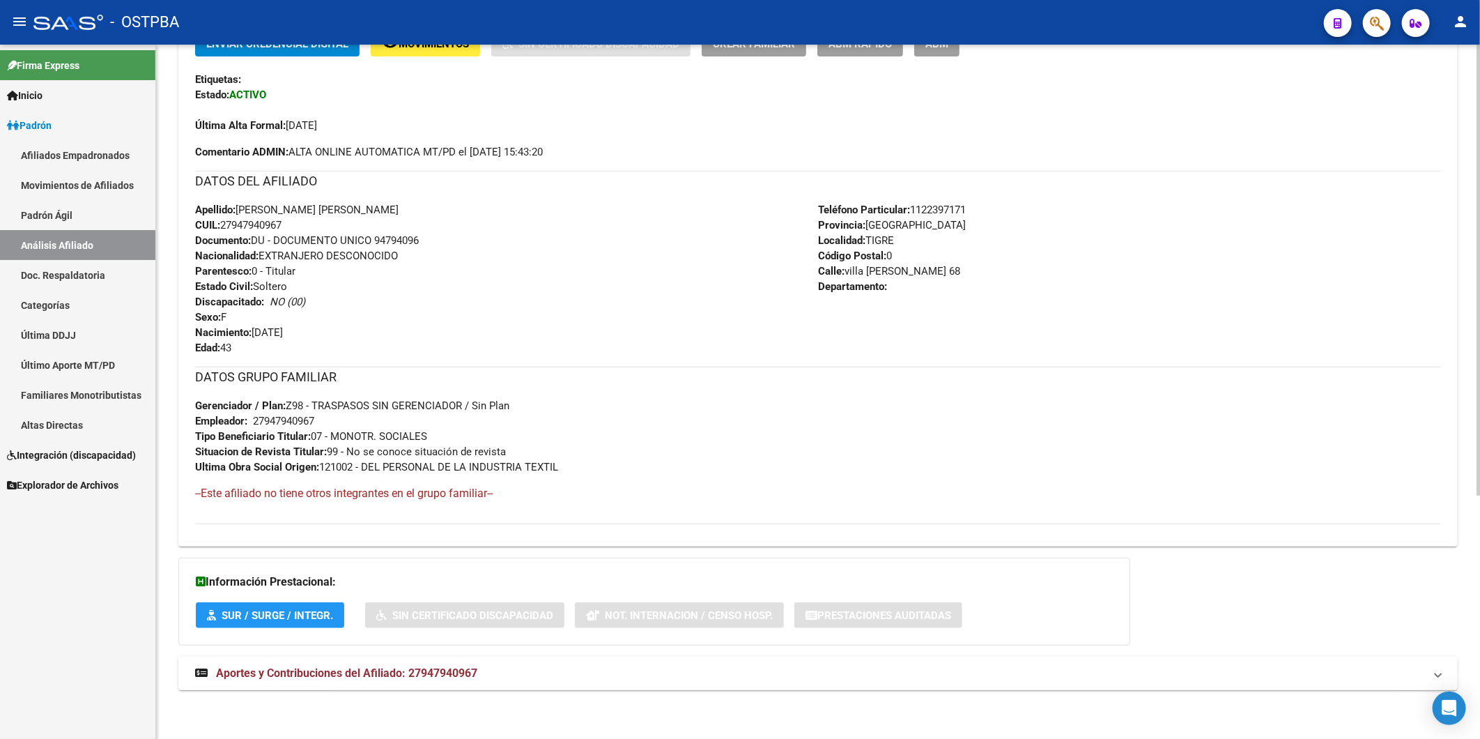
click at [470, 675] on span "Aportes y Contribuciones del Afiliado: 27947940967" at bounding box center [346, 672] width 261 height 13
drag, startPoint x: 298, startPoint y: 226, endPoint x: 220, endPoint y: 224, distance: 78.8
click at [221, 223] on div "Apellido: RITA ISABEL POMA TORRES CUIL: 27947940967 Documento: DU - DOCUMENTO U…" at bounding box center [506, 277] width 623 height 153
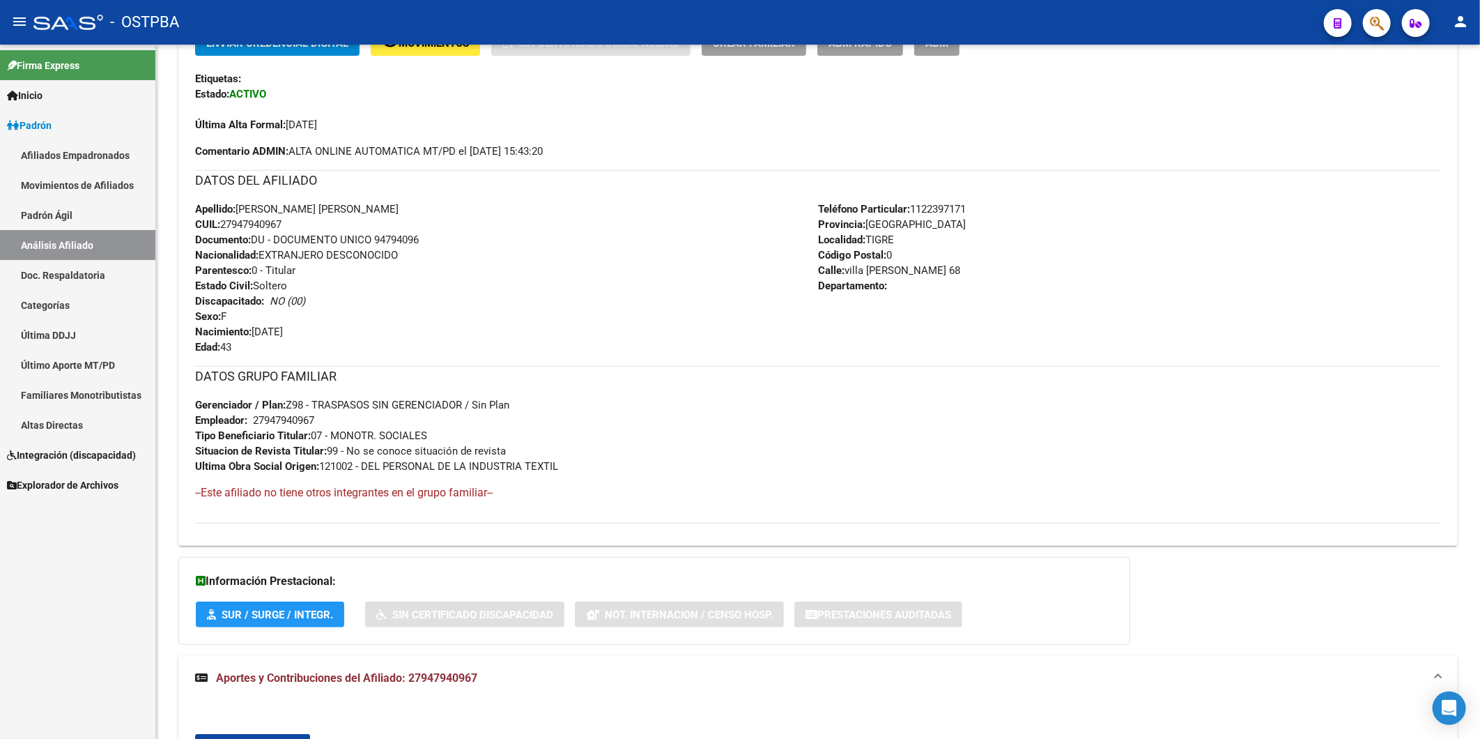
copy span "27947940967"
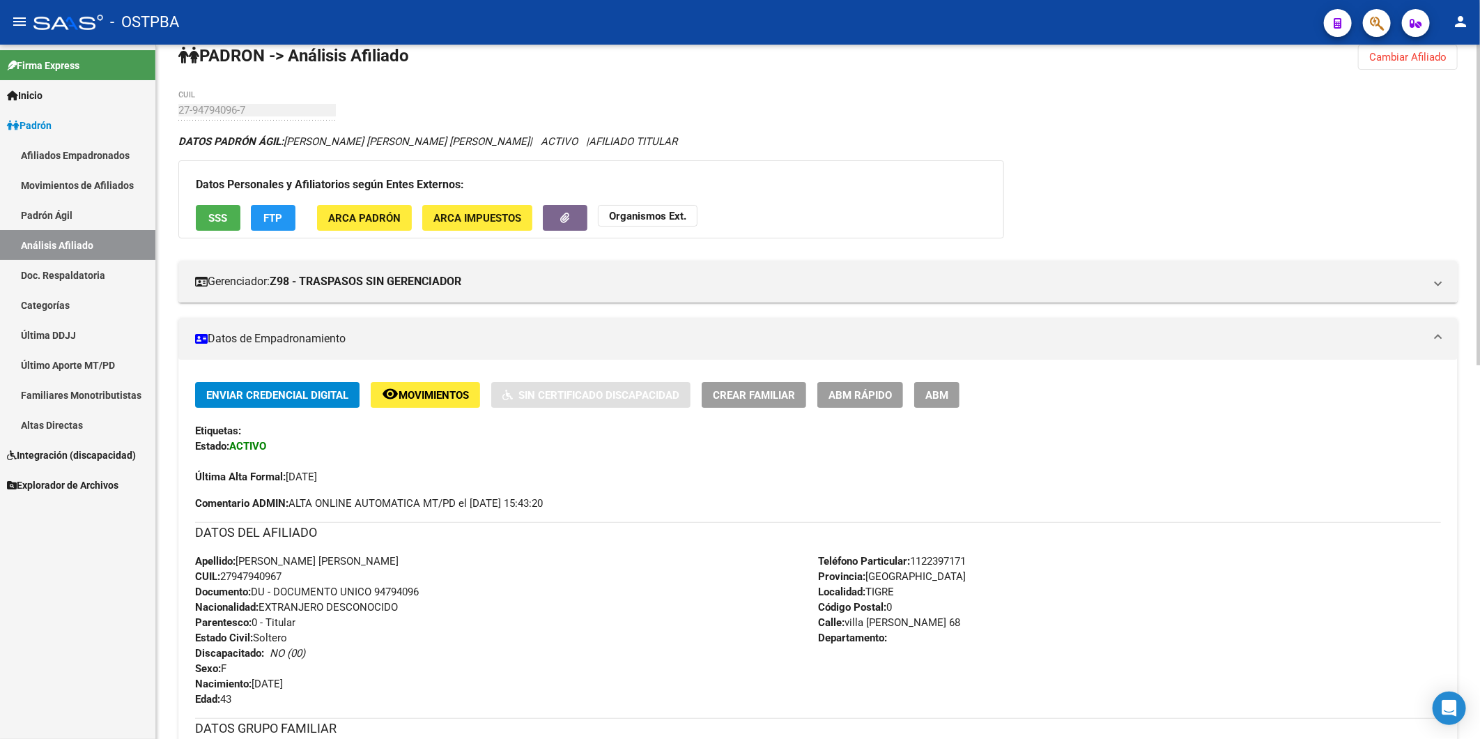
scroll to position [0, 0]
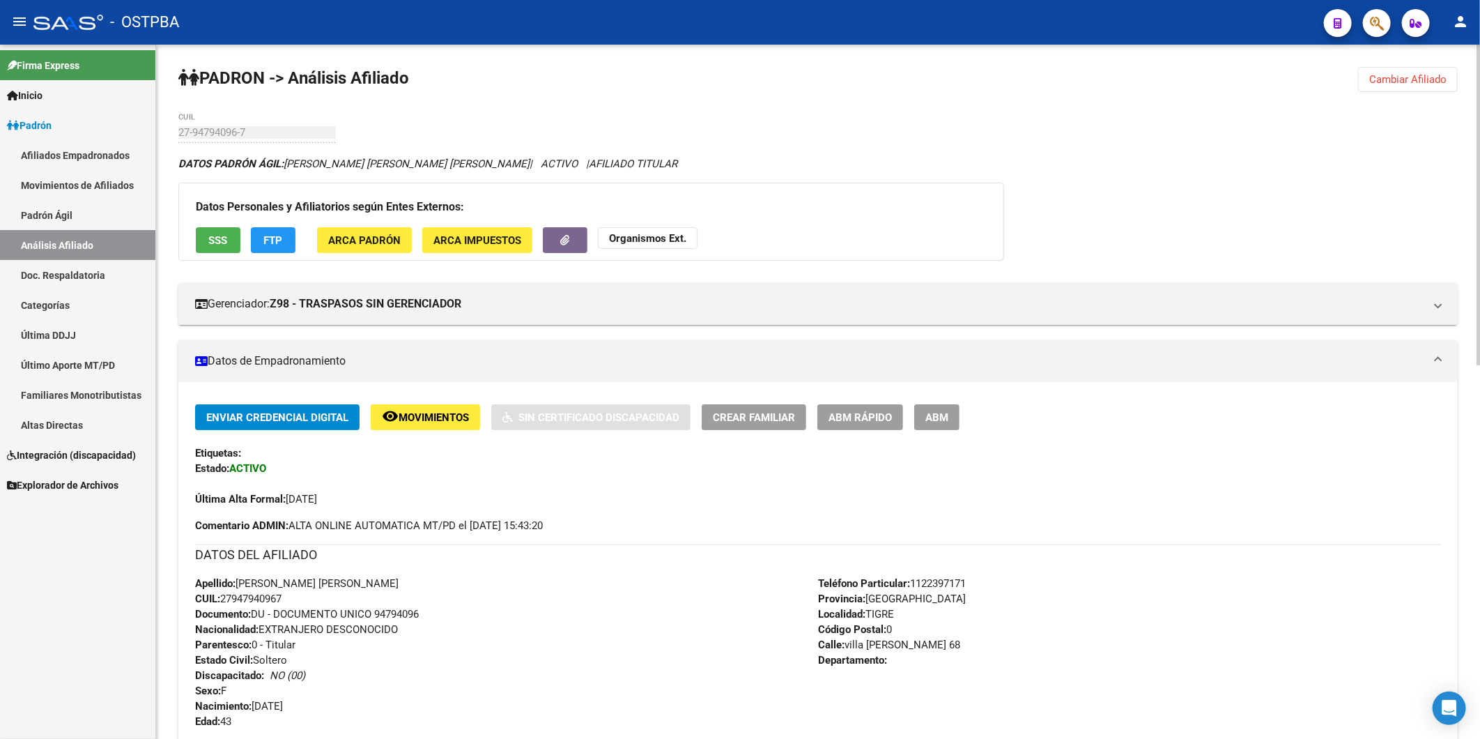
click at [679, 245] on button "Organismos Ext." at bounding box center [648, 238] width 100 height 22
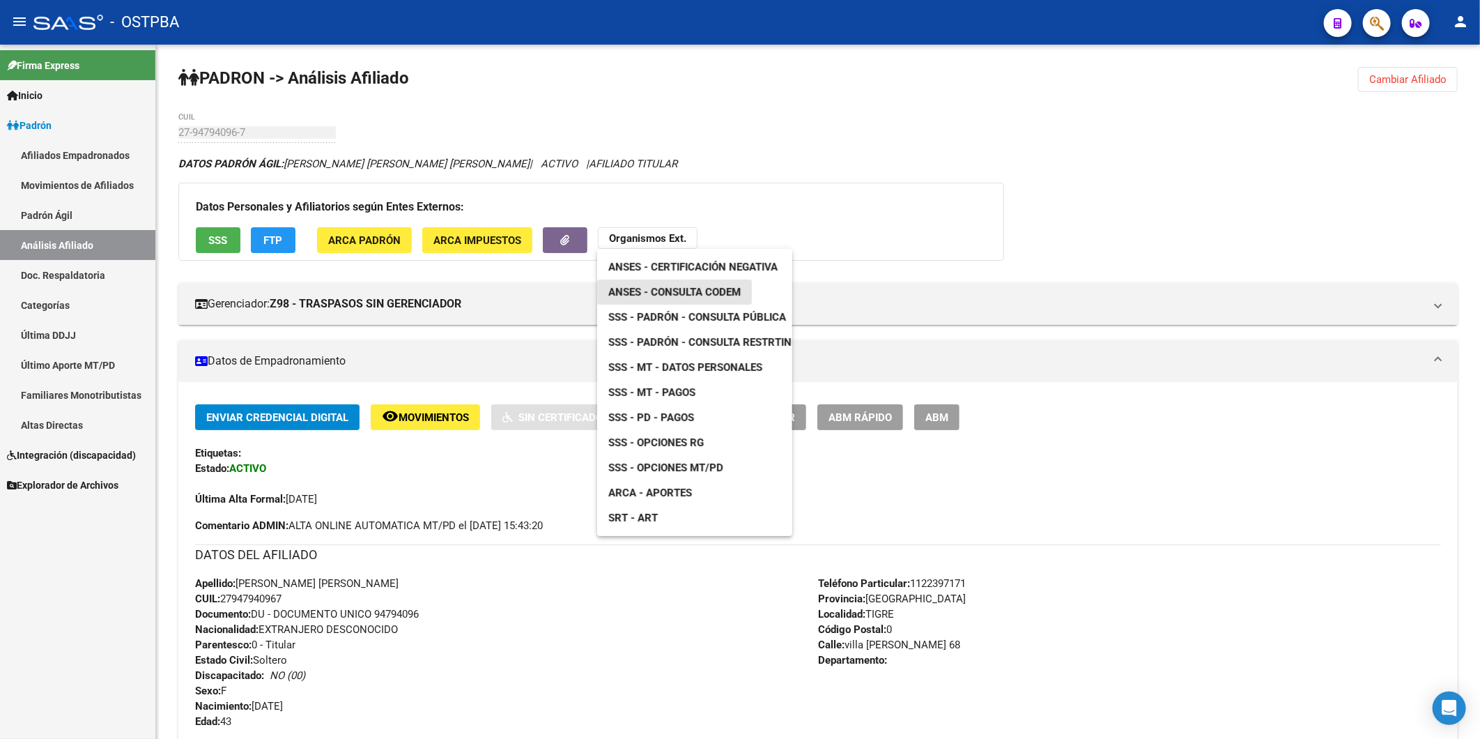
click at [700, 287] on span "ANSES - Consulta CODEM" at bounding box center [674, 292] width 132 height 13
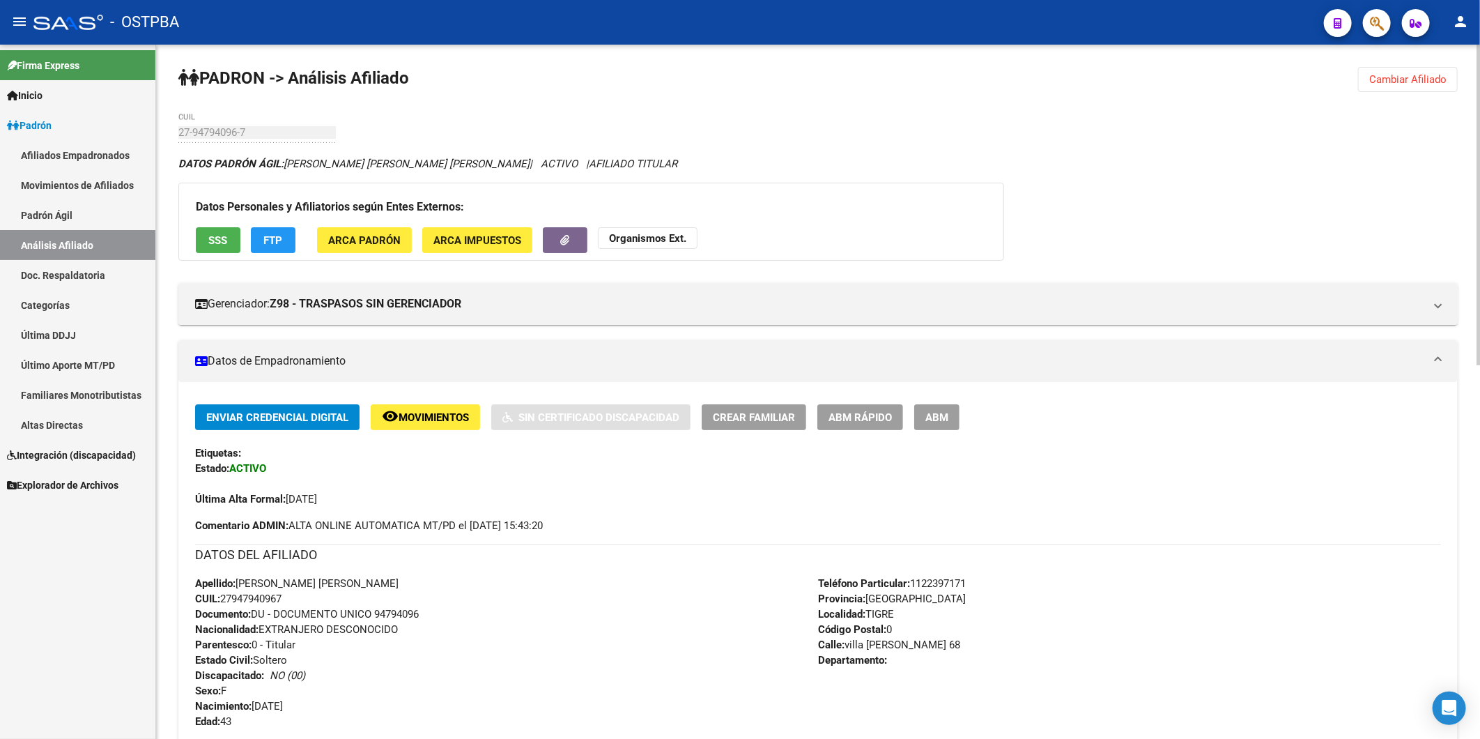
click at [336, 602] on div "Apellido: RITA ISABEL POMA TORRES CUIL: 27947940967 Documento: DU - DOCUMENTO U…" at bounding box center [506, 652] width 623 height 153
drag, startPoint x: 291, startPoint y: 601, endPoint x: 224, endPoint y: 601, distance: 66.9
click at [224, 601] on div "Apellido: RITA ISABEL POMA TORRES CUIL: 27947940967 Documento: DU - DOCUMENTO U…" at bounding box center [506, 652] width 623 height 153
copy span "27947940967"
click at [667, 240] on strong "Organismos Ext." at bounding box center [647, 238] width 77 height 13
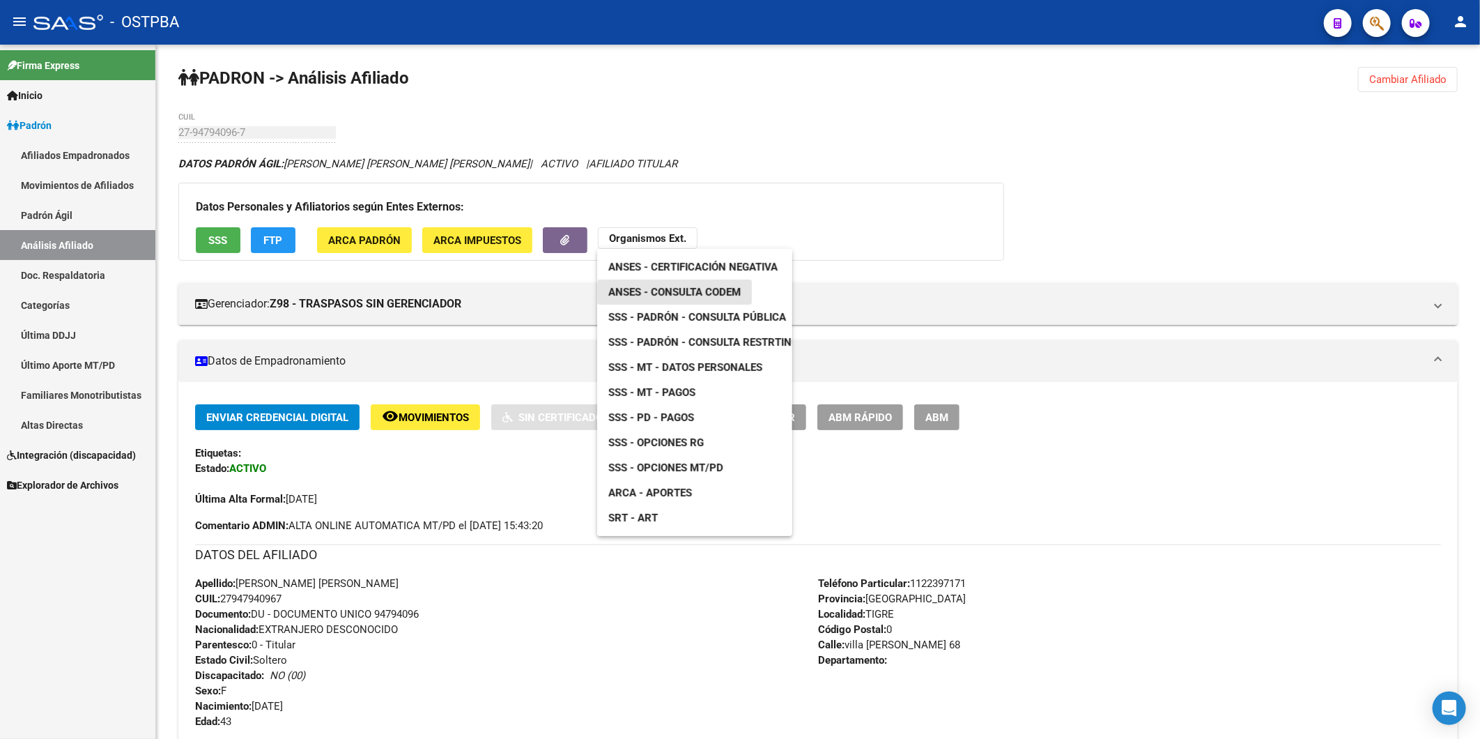
click at [684, 295] on span "ANSES - Consulta CODEM" at bounding box center [674, 292] width 132 height 13
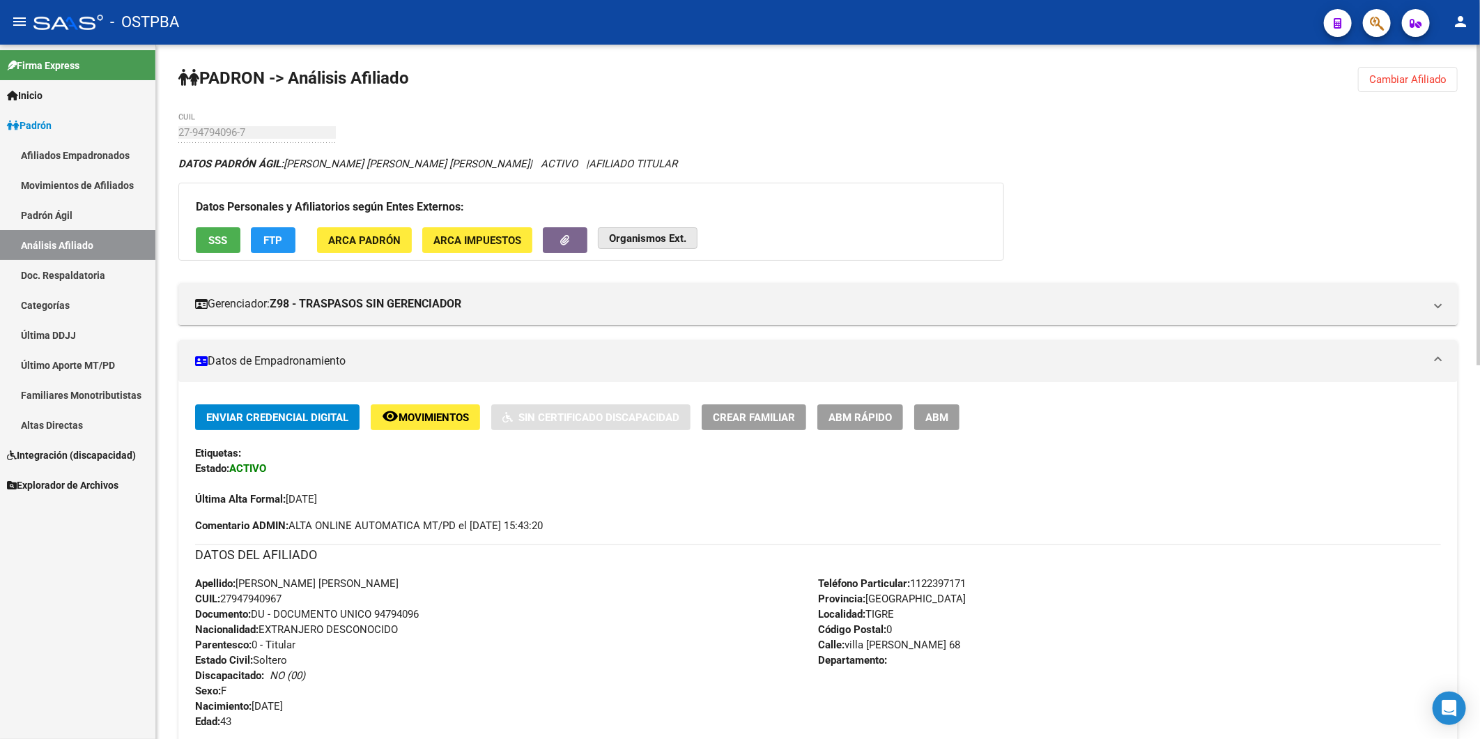
click at [639, 240] on strong "Organismos Ext." at bounding box center [647, 238] width 77 height 13
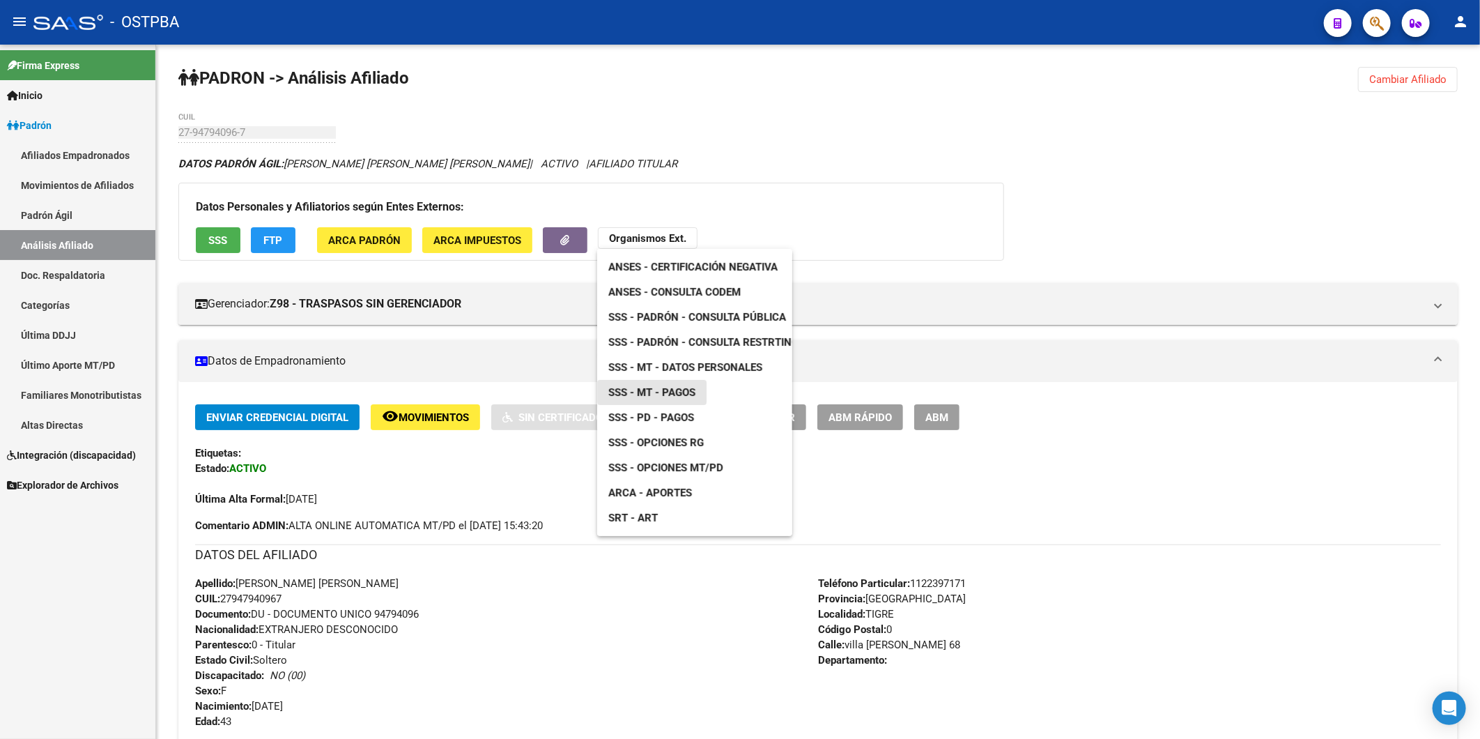
click at [679, 390] on span "SSS - MT - Pagos" at bounding box center [651, 392] width 87 height 13
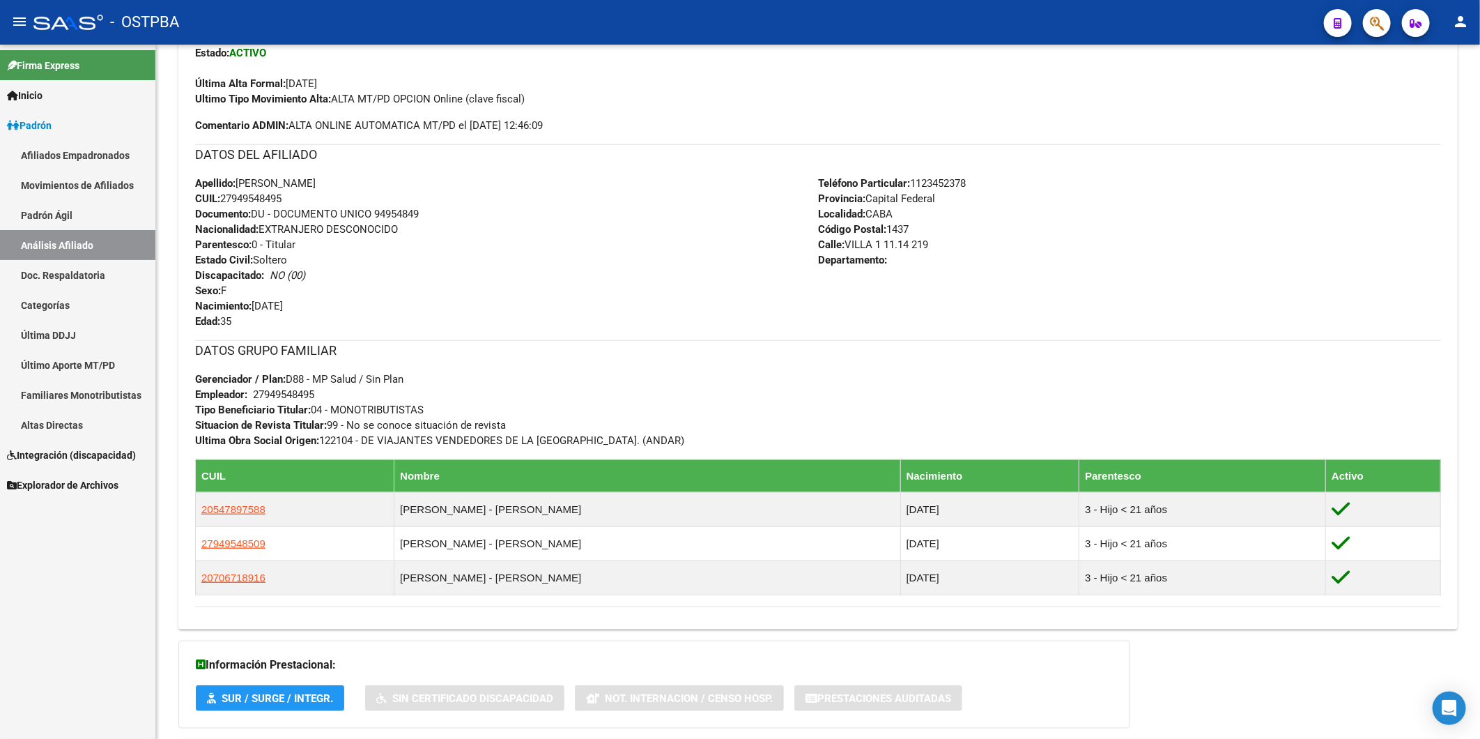
scroll to position [190, 0]
